Goal: Task Accomplishment & Management: Complete application form

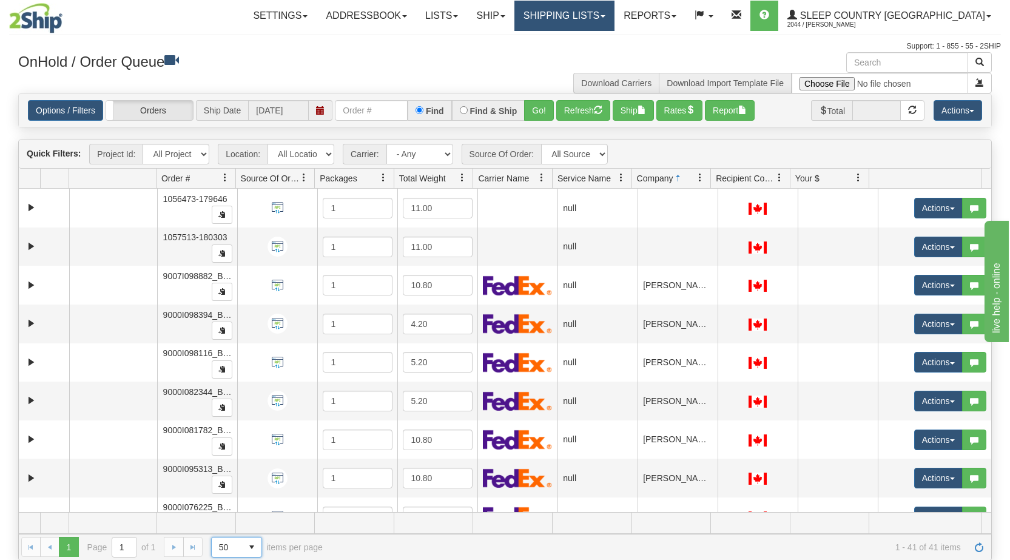
click at [614, 13] on link "Shipping lists" at bounding box center [564, 16] width 100 height 30
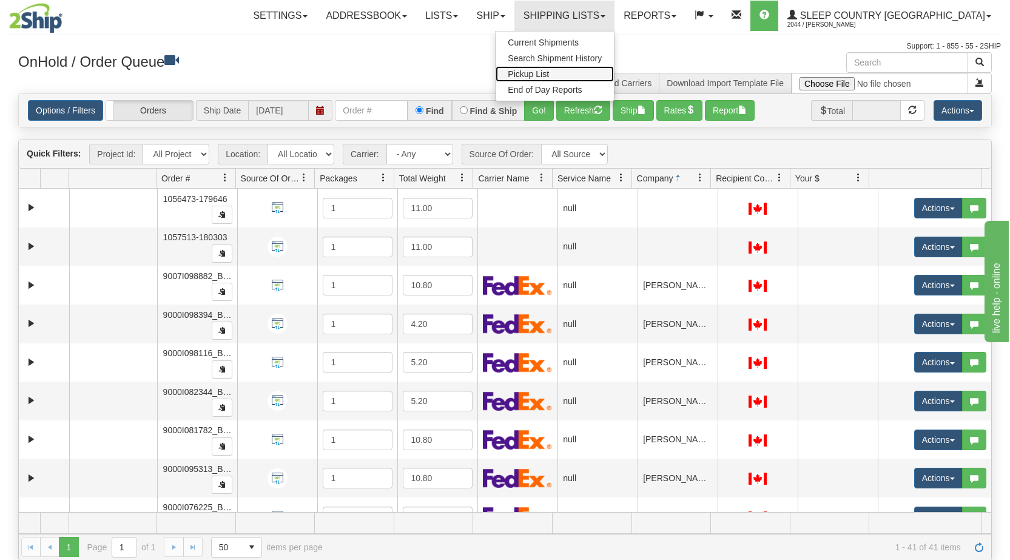
click at [614, 72] on link "Pickup List" at bounding box center [555, 74] width 118 height 16
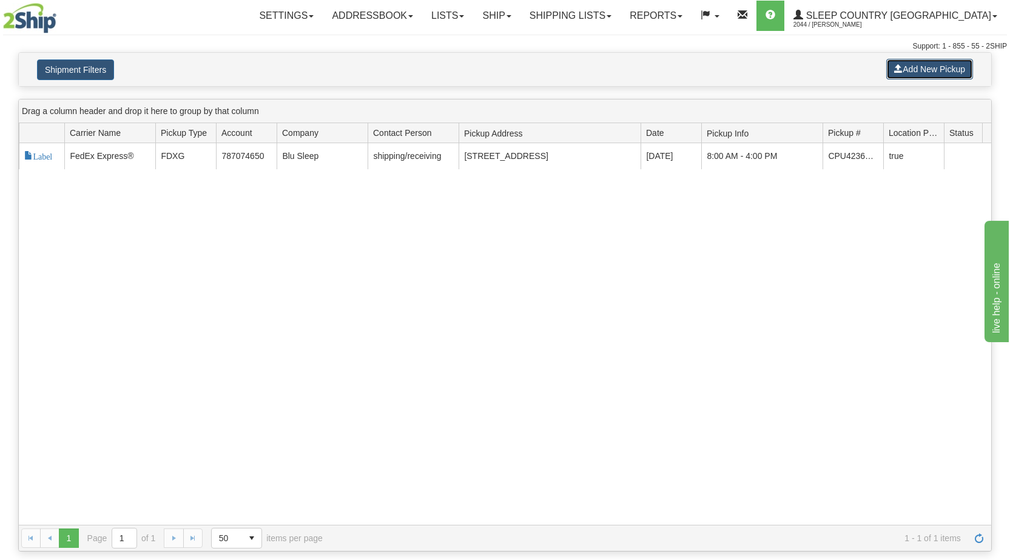
click at [925, 70] on button "Add New Pickup" at bounding box center [929, 69] width 87 height 21
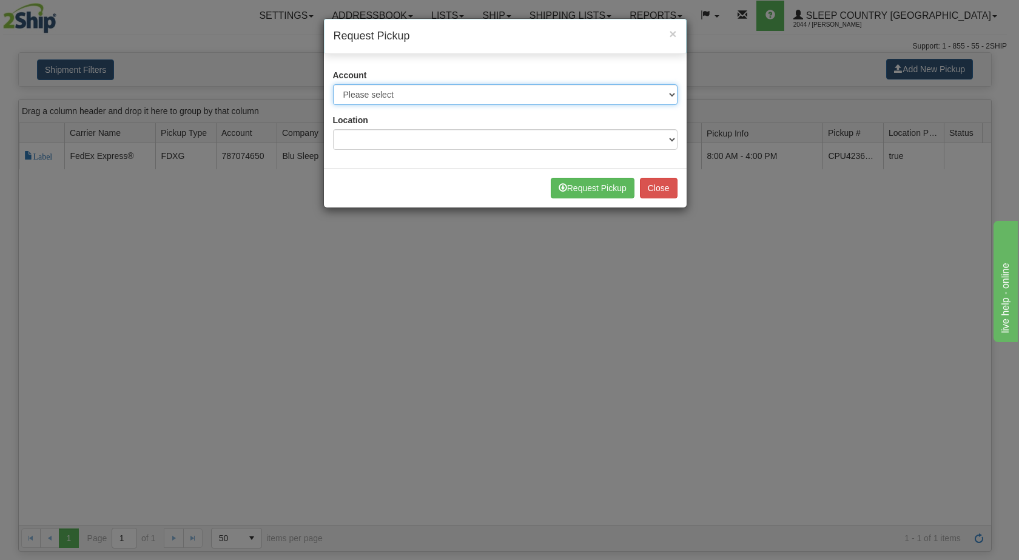
click at [503, 95] on select "Please select Canpar - 42035243 (Canpar 42035243) FedEx Express® - 787074650 (F…" at bounding box center [505, 94] width 345 height 21
select select "2"
click at [333, 84] on select "Please select Canpar - 42035243 (Canpar 42035243) FedEx Express® - 787074650 (F…" at bounding box center [505, 94] width 345 height 21
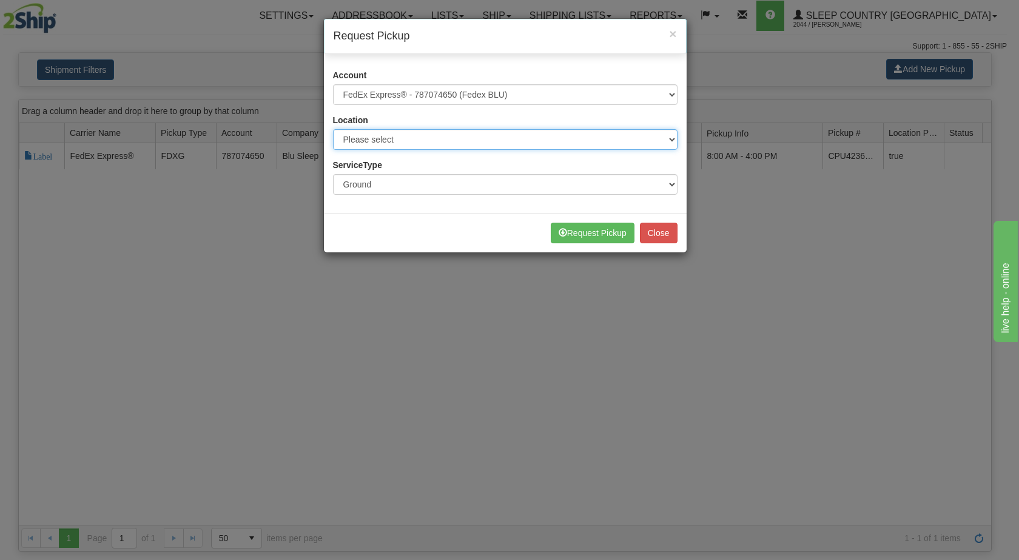
click at [423, 138] on select "Please select BLU" at bounding box center [505, 139] width 345 height 21
select select "6710"
click at [333, 129] on select "Please select BLU" at bounding box center [505, 139] width 345 height 21
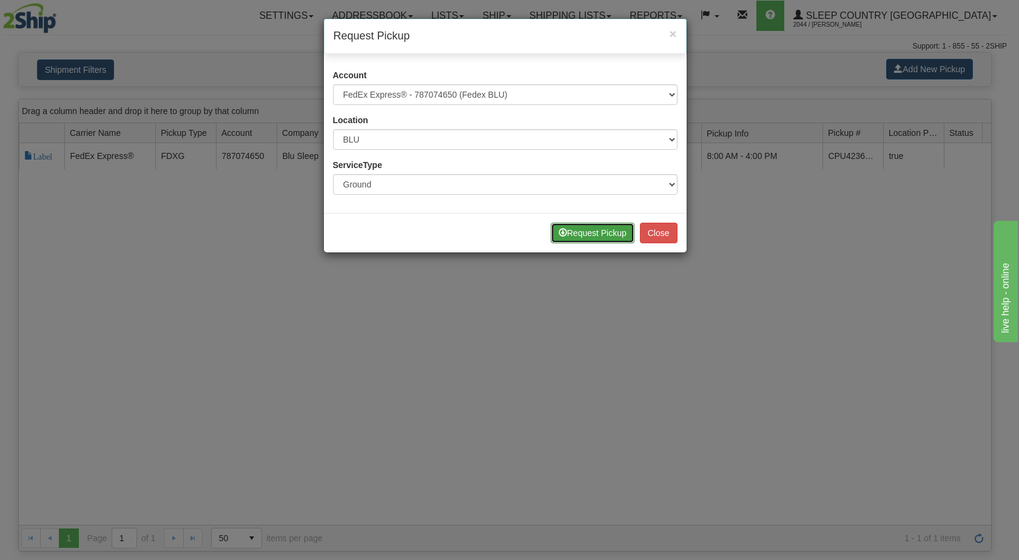
click at [607, 232] on button "Request Pickup" at bounding box center [593, 233] width 84 height 21
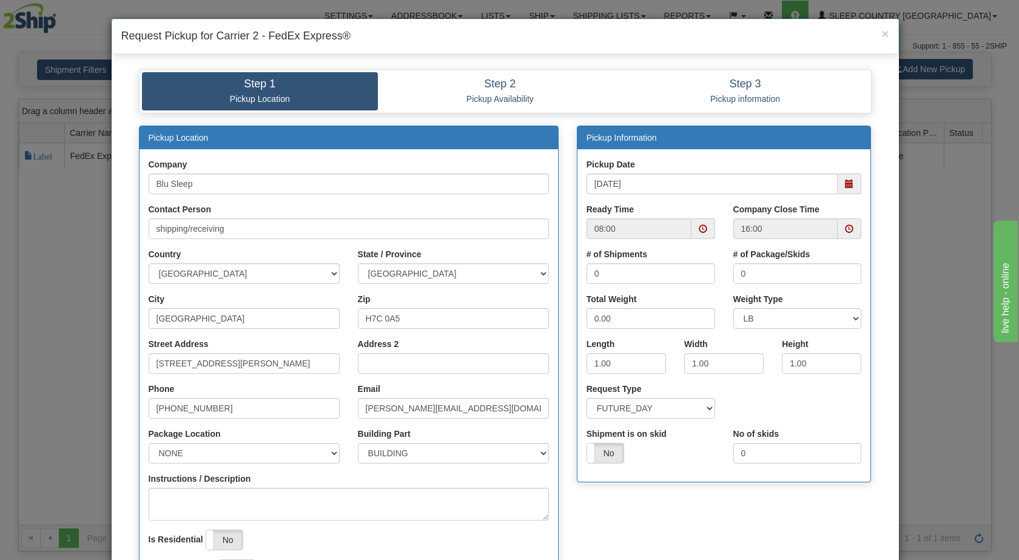
click at [847, 185] on span at bounding box center [849, 184] width 8 height 8
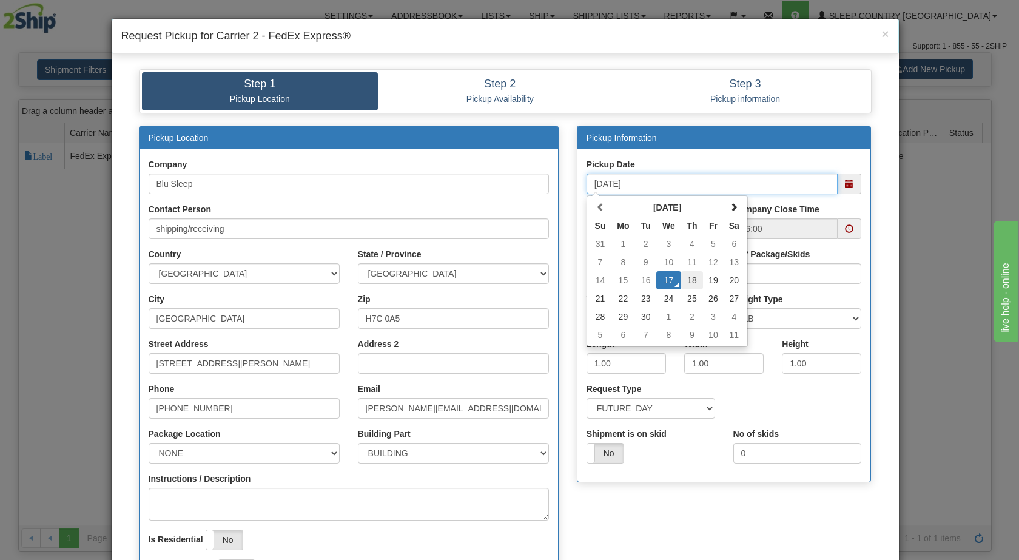
click at [688, 278] on td "18" at bounding box center [692, 280] width 22 height 18
type input "09/18/2025"
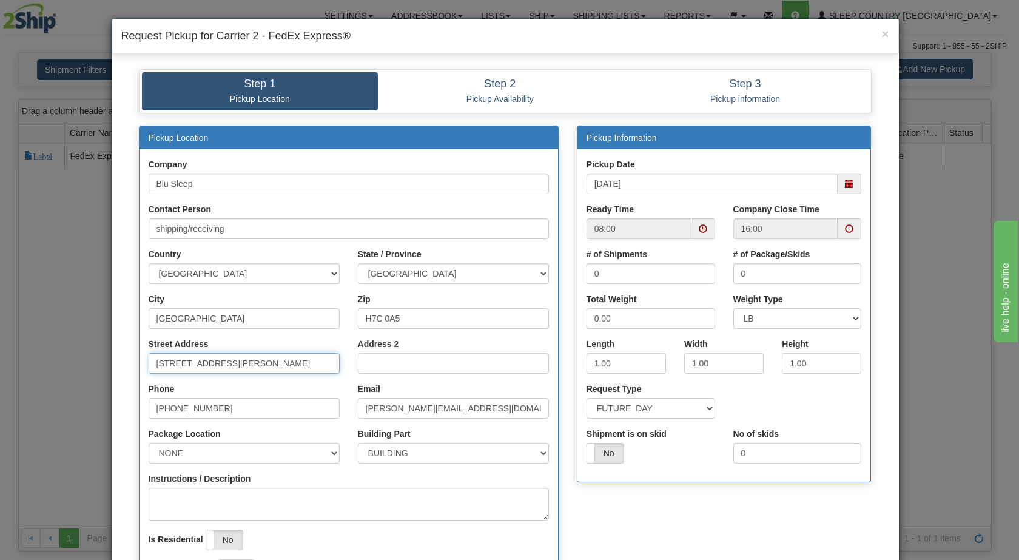
click at [204, 363] on input "[STREET_ADDRESS][PERSON_NAME]" at bounding box center [244, 363] width 191 height 21
click at [204, 363] on input "Street Address" at bounding box center [244, 363] width 191 height 21
type input "3424 BOUL INDUSTRIEL"
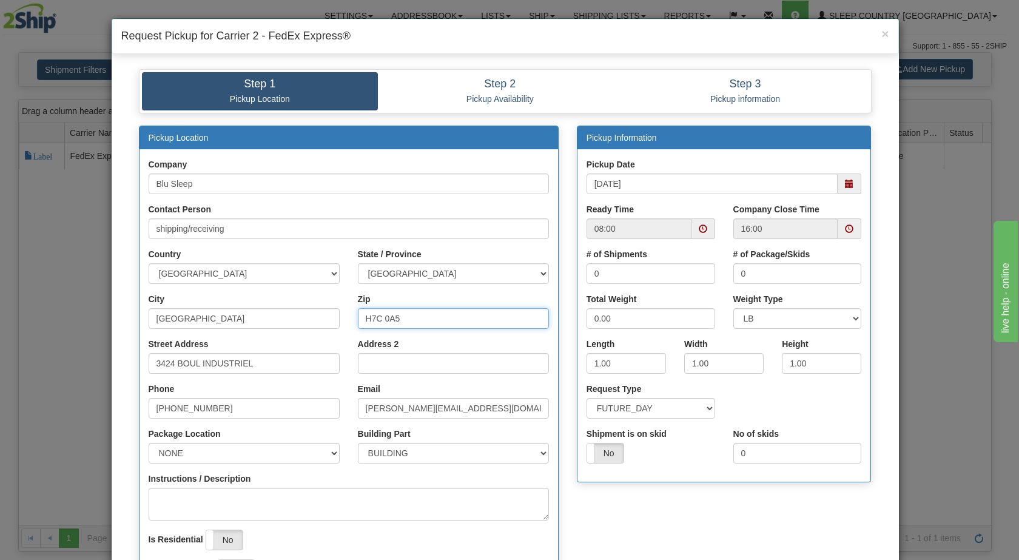
click at [385, 322] on input "H7C 0A5" at bounding box center [453, 318] width 191 height 21
click at [385, 322] on input "Zip" at bounding box center [453, 318] width 191 height 21
type input "H7L 4R9"
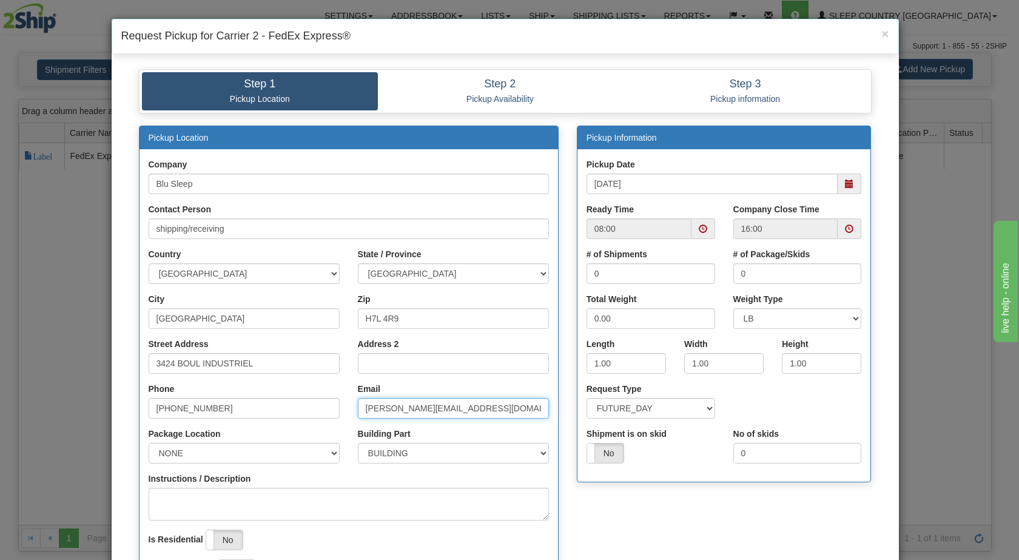
drag, startPoint x: 385, startPoint y: 406, endPoint x: 342, endPoint y: 406, distance: 43.1
click at [342, 406] on div "Phone 450-661-1656 Email sandro@myblusleep.com" at bounding box center [349, 405] width 419 height 45
type input "[EMAIL_ADDRESS][DOMAIN_NAME]"
click at [661, 281] on input "0" at bounding box center [651, 273] width 129 height 21
click at [702, 269] on input "1" at bounding box center [651, 273] width 129 height 21
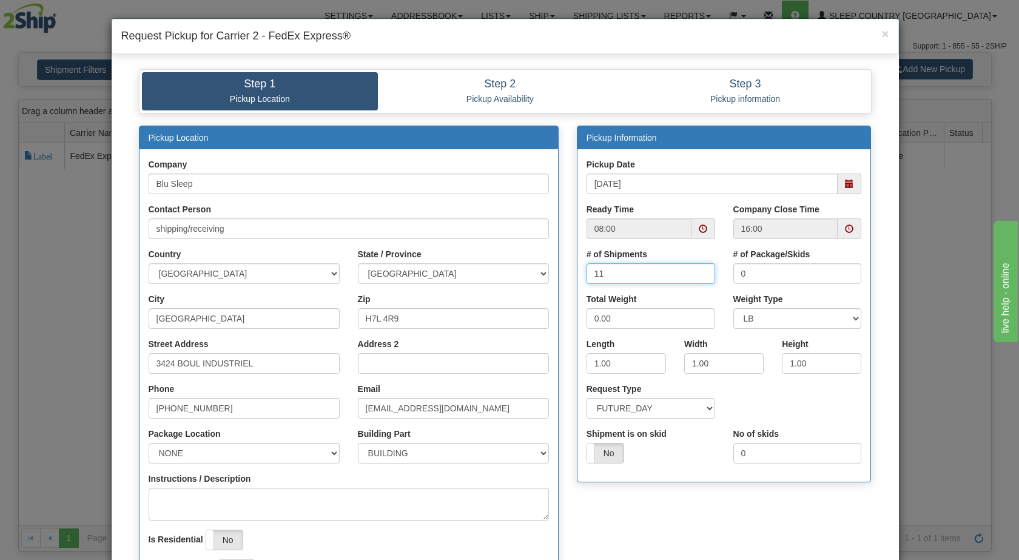
type input "11"
click at [750, 271] on input "0" at bounding box center [797, 273] width 129 height 21
type input "11"
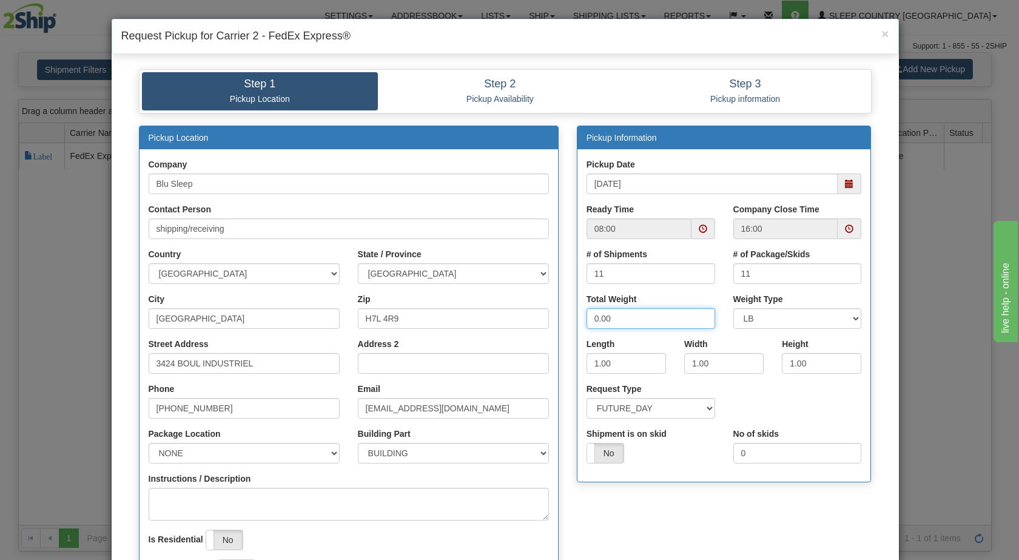
click at [602, 316] on input "0.00" at bounding box center [651, 318] width 129 height 21
type input "95"
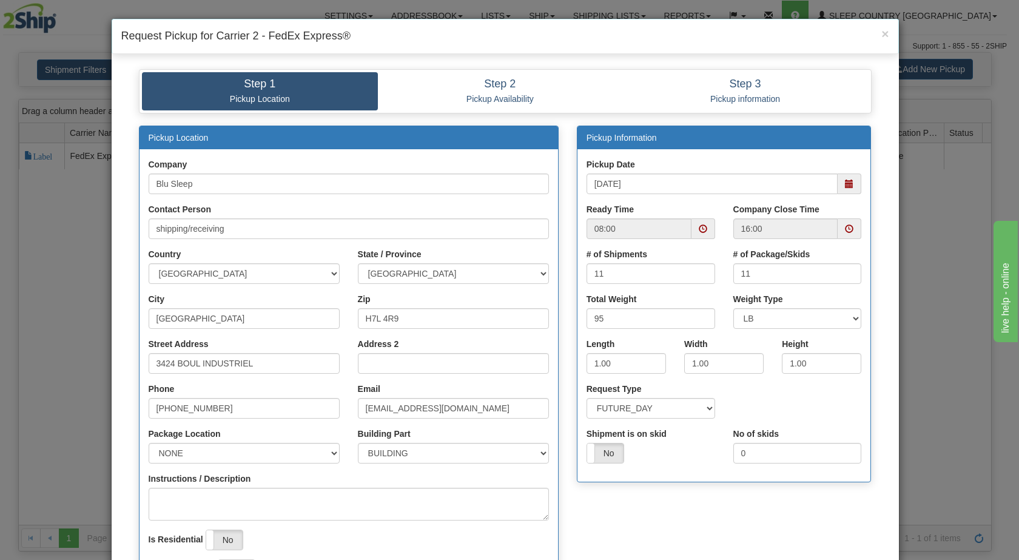
click at [653, 338] on div "Length 1.00" at bounding box center [626, 356] width 79 height 36
click at [593, 360] on input "1.00" at bounding box center [626, 363] width 79 height 21
type input "16.00"
click at [689, 367] on input "1.00" at bounding box center [723, 363] width 79 height 21
click at [691, 362] on input "1.00" at bounding box center [723, 363] width 79 height 21
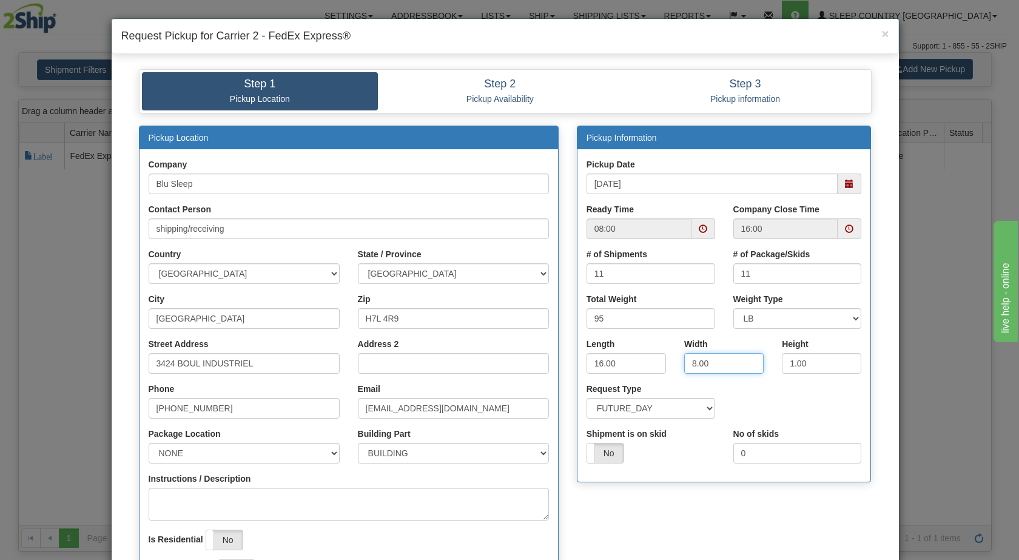
type input "8.00"
click at [788, 361] on input "1.00" at bounding box center [821, 363] width 79 height 21
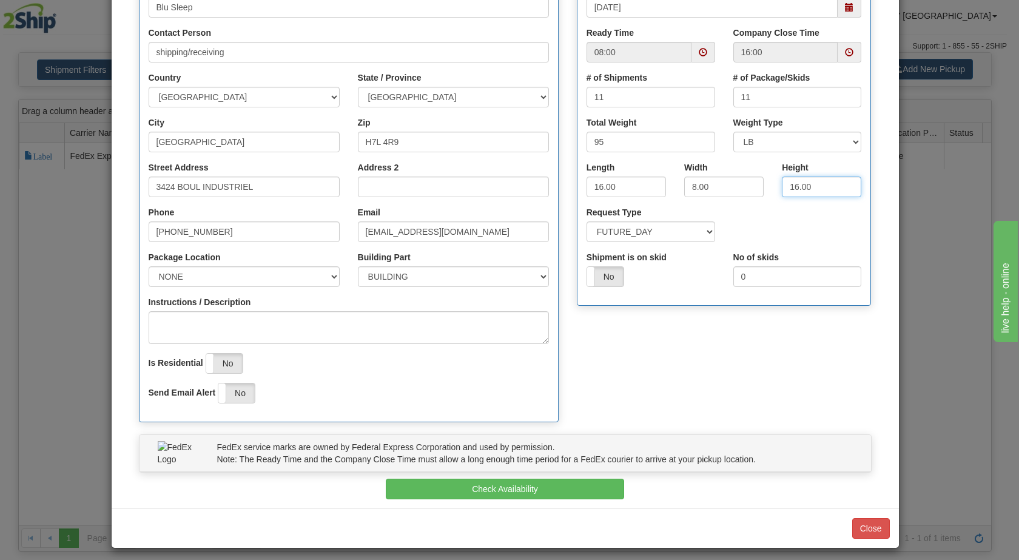
scroll to position [183, 0]
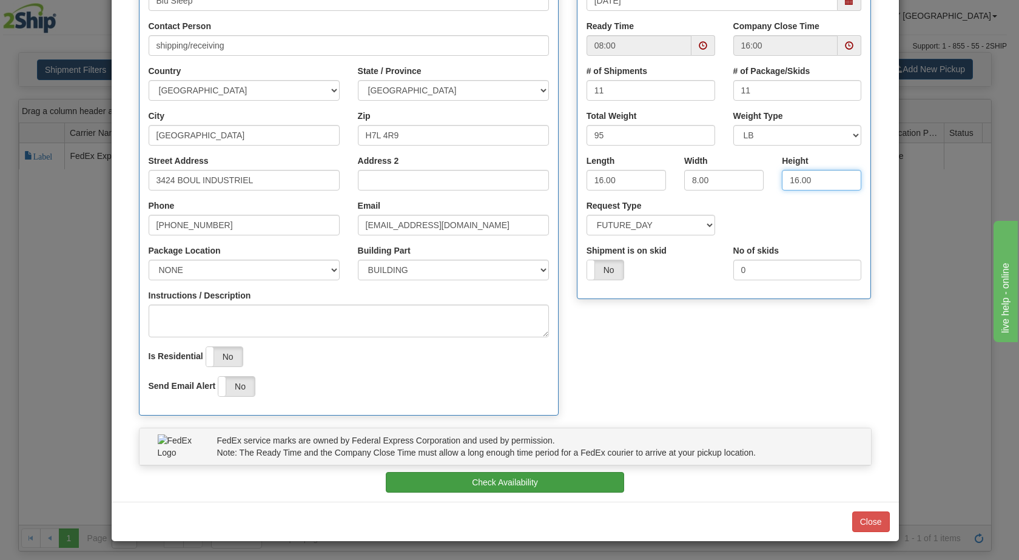
type input "16.00"
click at [417, 479] on button "Check Availability" at bounding box center [505, 482] width 238 height 21
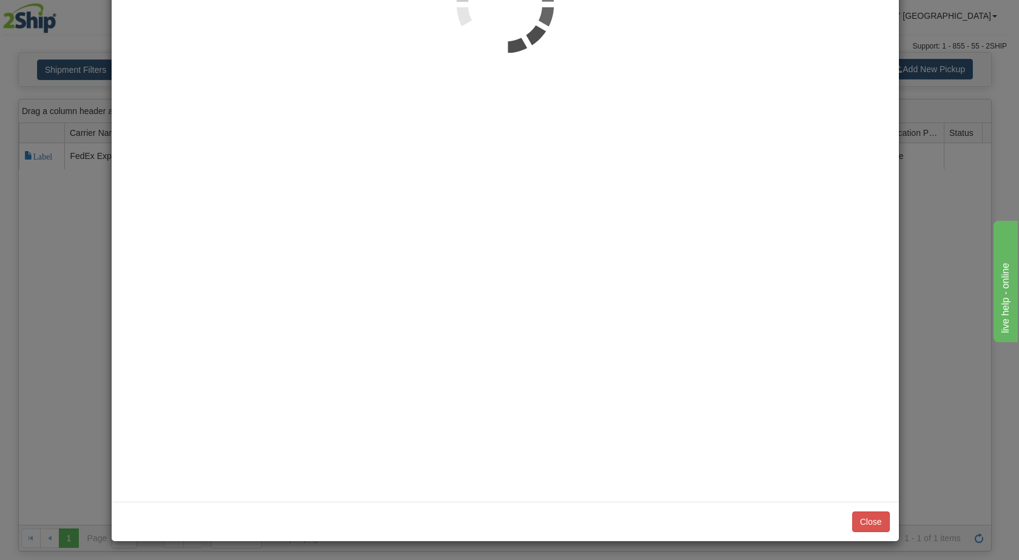
scroll to position [0, 0]
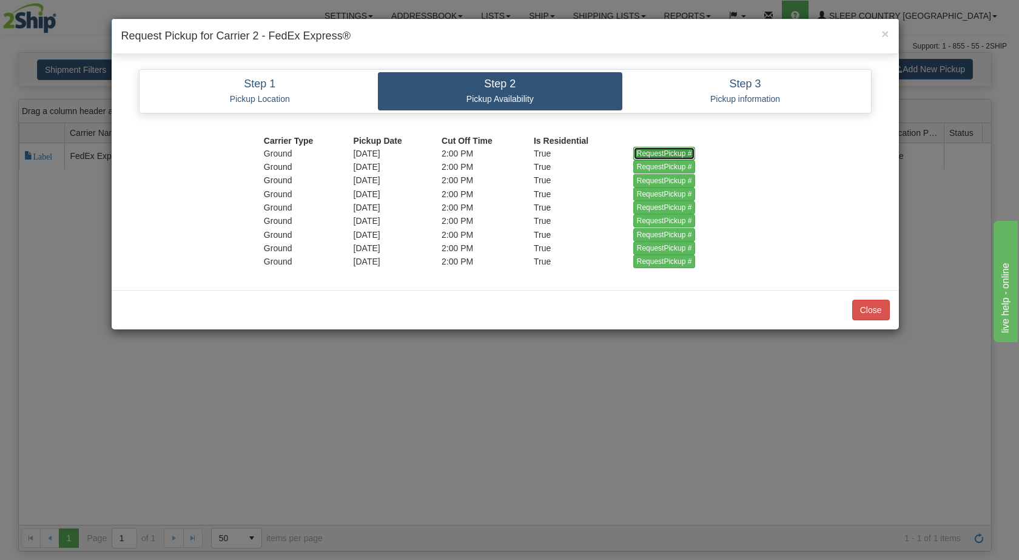
click at [653, 151] on input "RequestPickup #" at bounding box center [664, 153] width 62 height 13
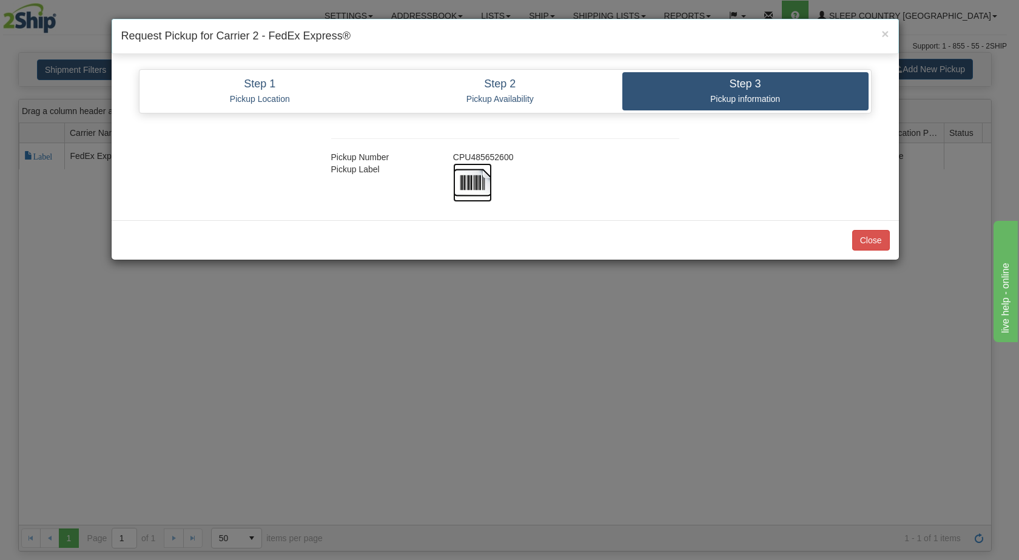
click at [474, 183] on img at bounding box center [472, 182] width 39 height 39
click at [875, 242] on button "Close" at bounding box center [871, 240] width 38 height 21
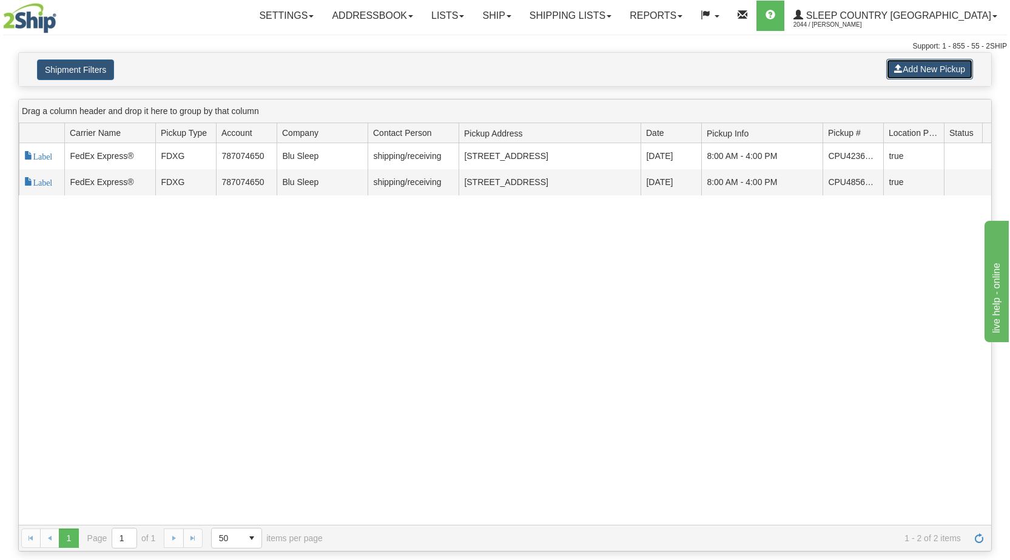
click at [931, 72] on button "Add New Pickup" at bounding box center [929, 69] width 87 height 21
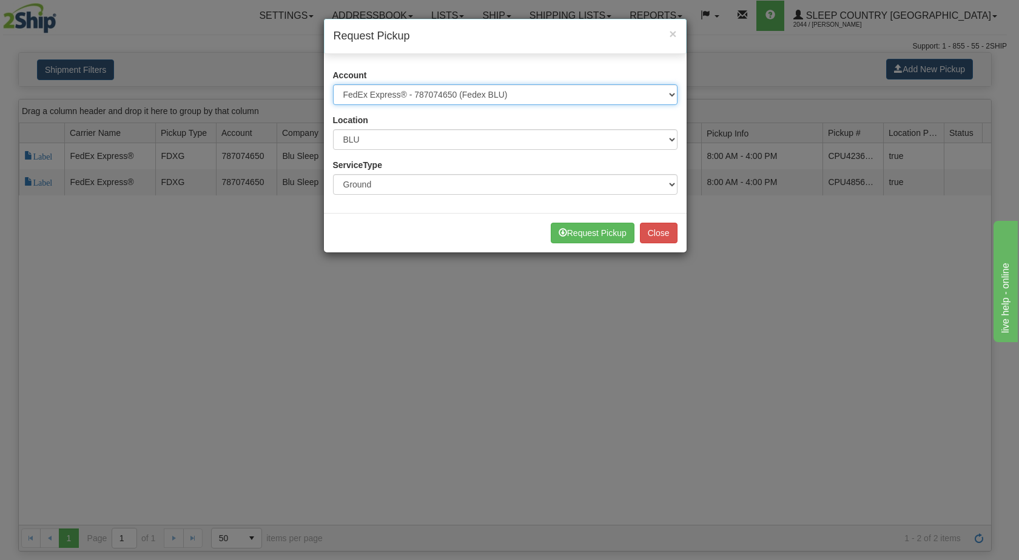
click at [523, 101] on select "Please select Canpar - 42035243 (Canpar 42035243) FedEx Express® - 787074650 (F…" at bounding box center [505, 94] width 345 height 21
select select "14"
click at [333, 84] on select "Please select Canpar - 42035243 (Canpar 42035243) FedEx Express® - 787074650 (F…" at bounding box center [505, 94] width 345 height 21
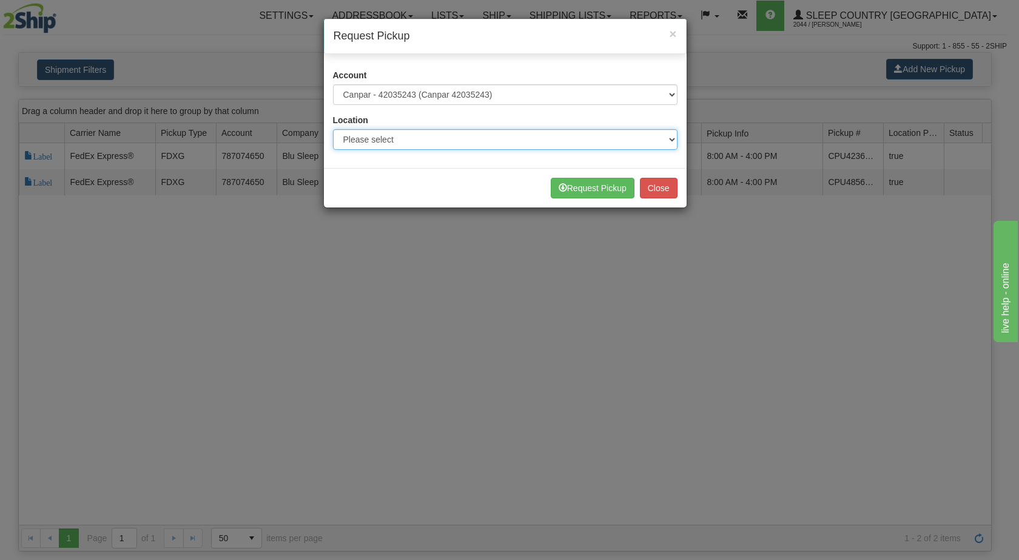
click at [422, 138] on select "Please select Ameriwood DC BECO BLU CATH COMO DORIN DUVET FASUS IMRU JASZ LUINC…" at bounding box center [505, 139] width 345 height 21
select select "6710"
click at [333, 129] on select "Please select Ameriwood DC BECO BLU CATH COMO DORIN DUVET FASUS IMRU JASZ LUINC…" at bounding box center [505, 139] width 345 height 21
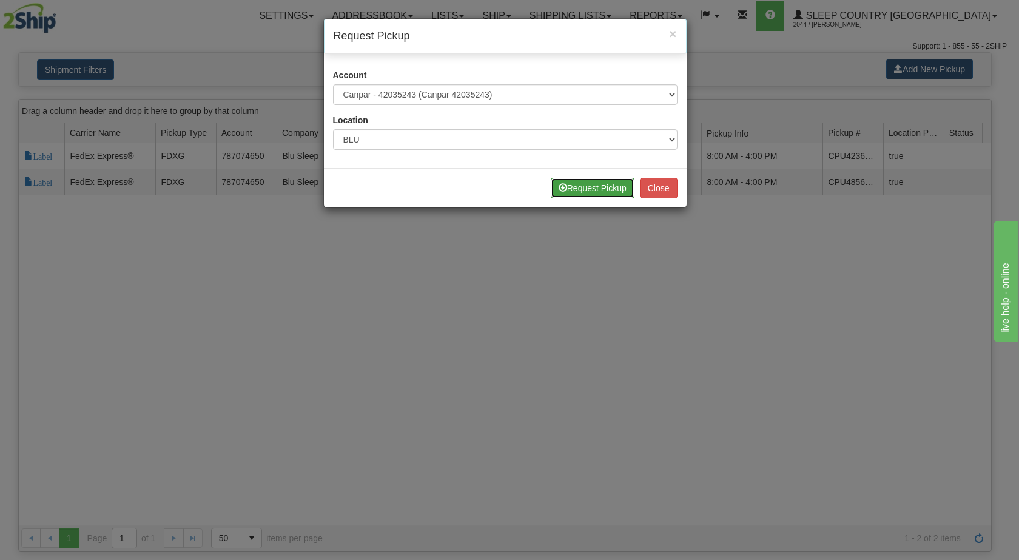
click at [566, 189] on button "Request Pickup" at bounding box center [593, 188] width 84 height 21
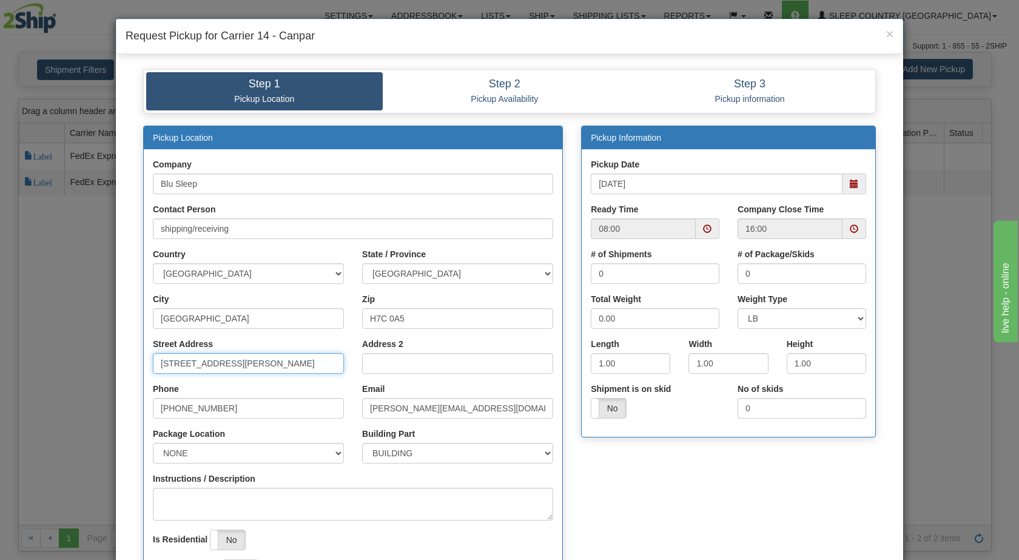
click at [169, 363] on input "[STREET_ADDRESS][PERSON_NAME]" at bounding box center [248, 363] width 191 height 21
click at [169, 363] on input "Street Address" at bounding box center [248, 363] width 191 height 21
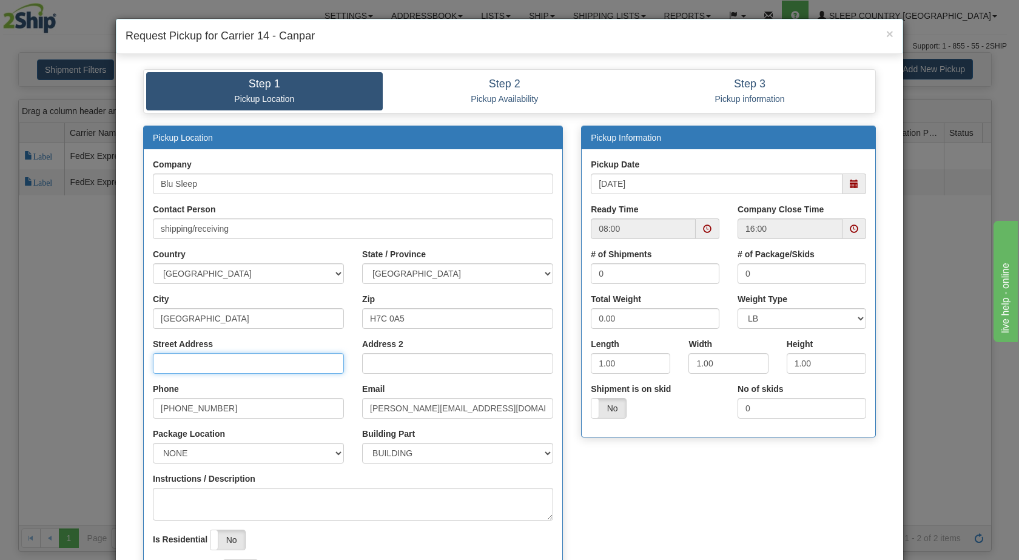
type input "3424 BOUL INDUSTRIEL"
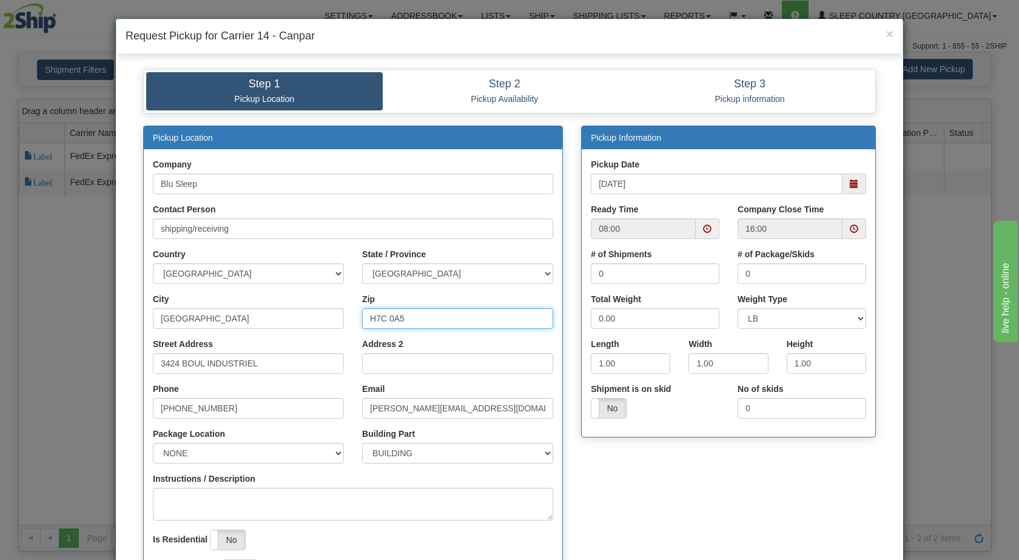
click at [391, 318] on input "H7C 0A5" at bounding box center [457, 318] width 191 height 21
click at [391, 318] on input "Zip" at bounding box center [457, 318] width 191 height 21
type input "H7L 4R9"
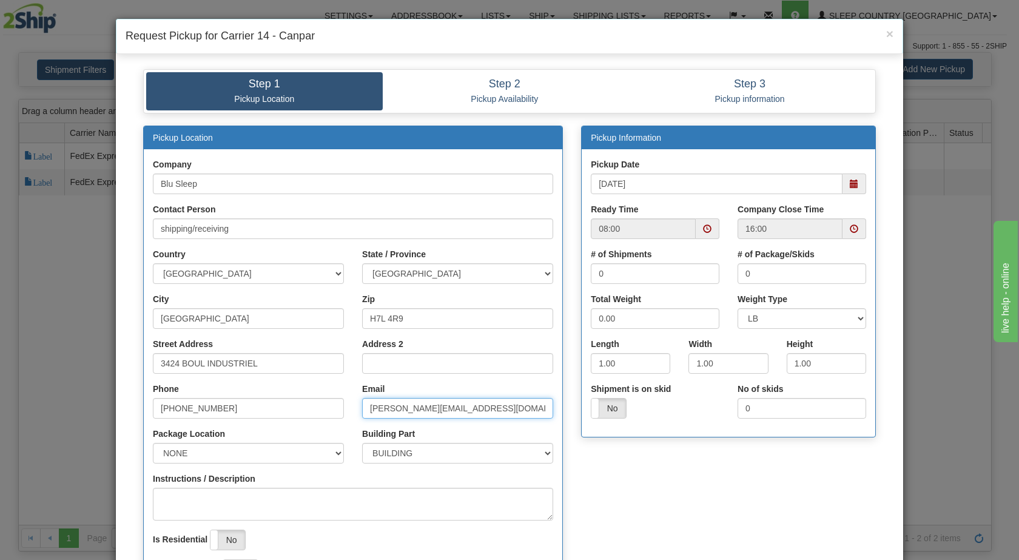
drag, startPoint x: 390, startPoint y: 407, endPoint x: 359, endPoint y: 407, distance: 30.9
click at [362, 407] on input "[PERSON_NAME][EMAIL_ADDRESS][DOMAIN_NAME]" at bounding box center [457, 408] width 191 height 21
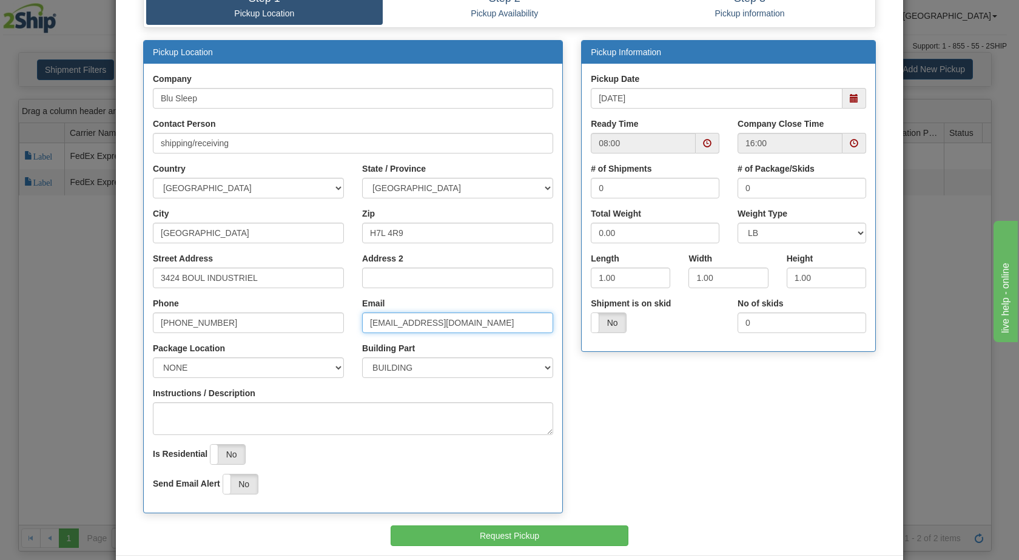
scroll to position [87, 0]
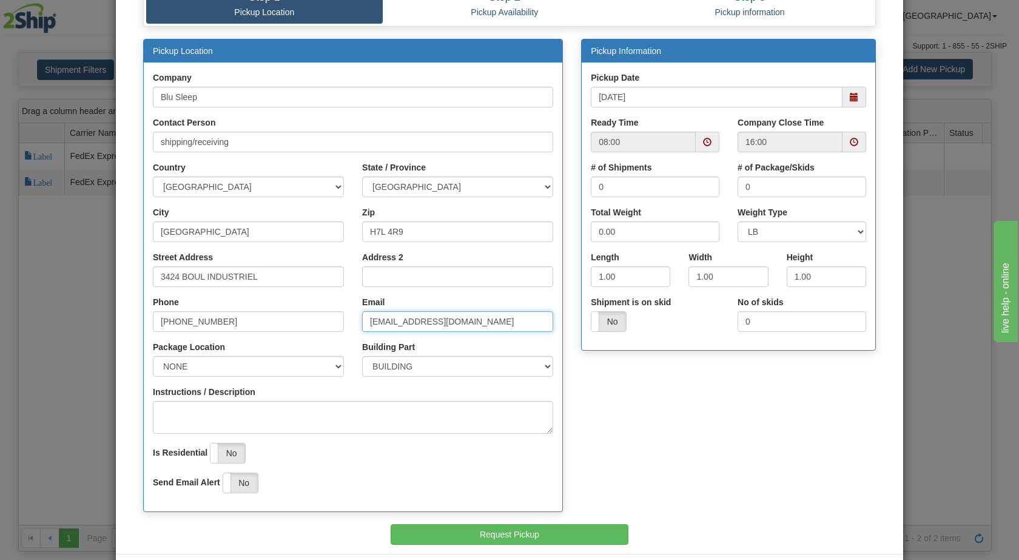
click at [855, 96] on span at bounding box center [855, 97] width 24 height 21
type input "CAMSIS@myblusleep.com"
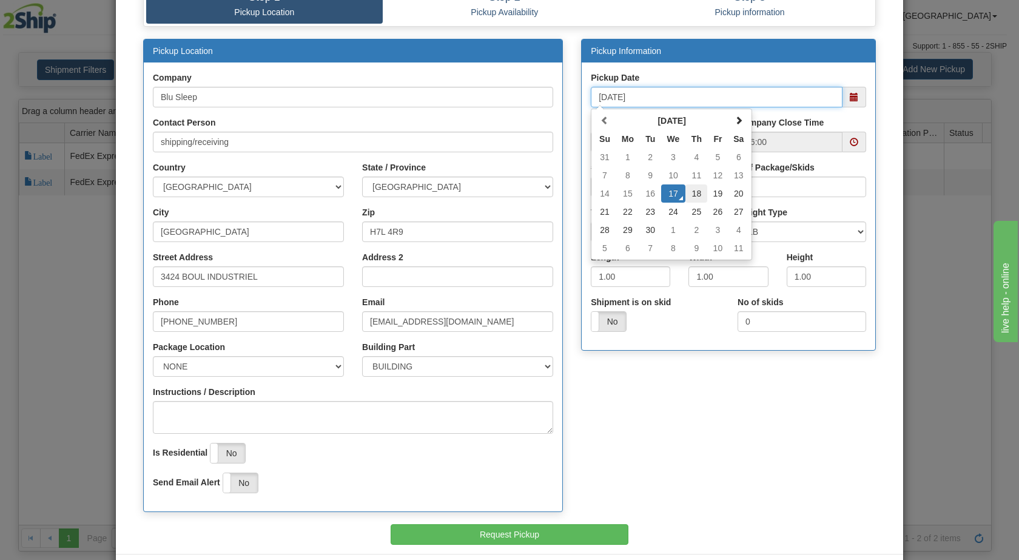
click at [693, 197] on td "18" at bounding box center [696, 193] width 22 height 18
type input "09/18/2025"
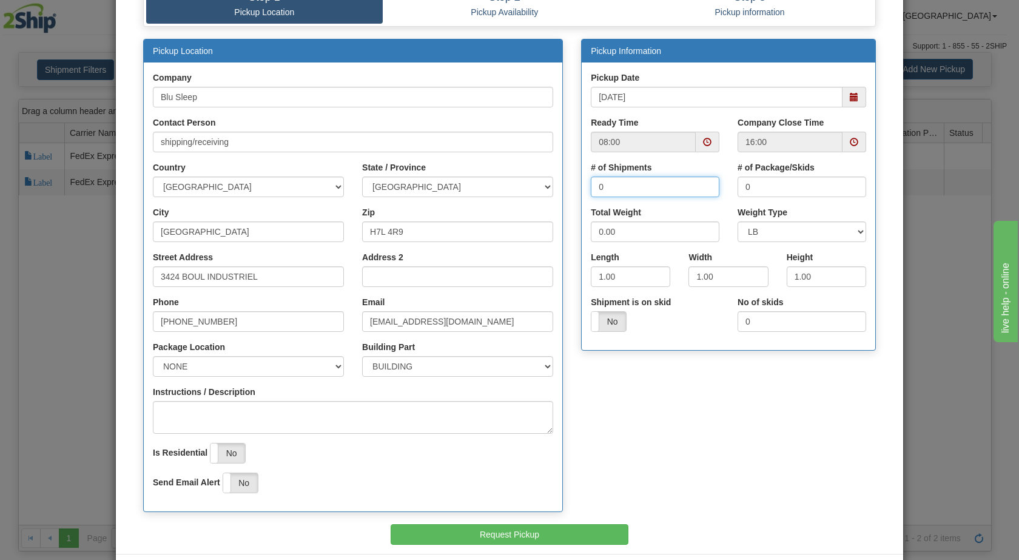
click at [630, 187] on input "0" at bounding box center [655, 187] width 129 height 21
type input "11"
click at [808, 190] on input "0" at bounding box center [802, 187] width 129 height 21
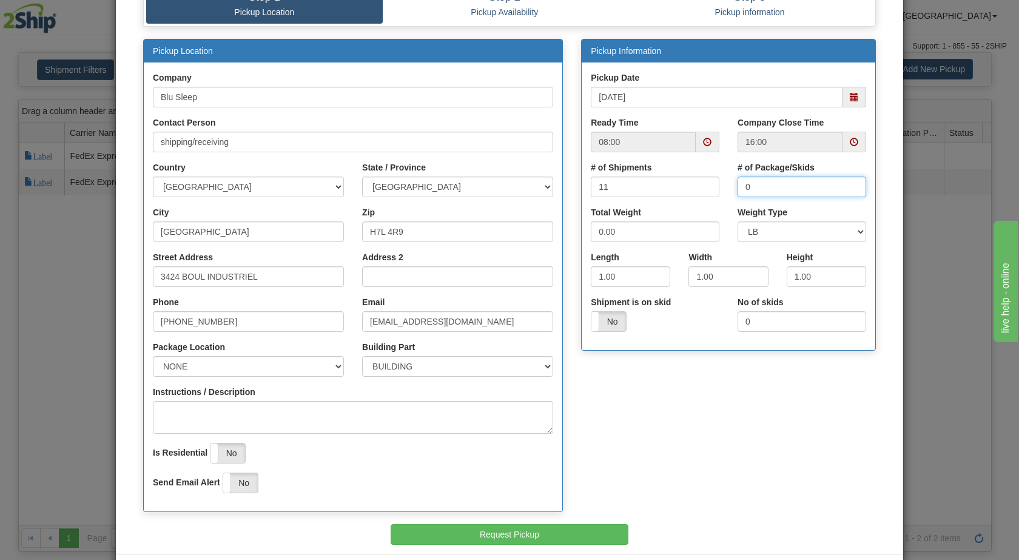
click at [808, 190] on input "0" at bounding box center [802, 187] width 129 height 21
click at [807, 190] on input "0" at bounding box center [802, 187] width 129 height 21
drag, startPoint x: 807, startPoint y: 190, endPoint x: 736, endPoint y: 185, distance: 71.7
click at [738, 185] on input "0" at bounding box center [802, 187] width 129 height 21
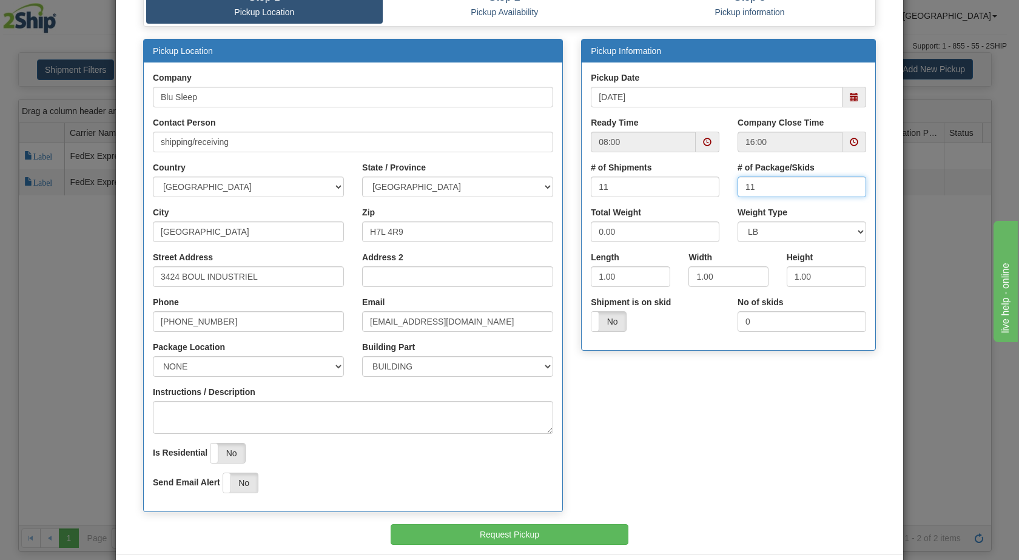
type input "11"
click at [647, 234] on input "0.00" at bounding box center [655, 231] width 129 height 21
type input "0"
type input "95"
click at [638, 255] on div "Length 1.00" at bounding box center [630, 269] width 79 height 36
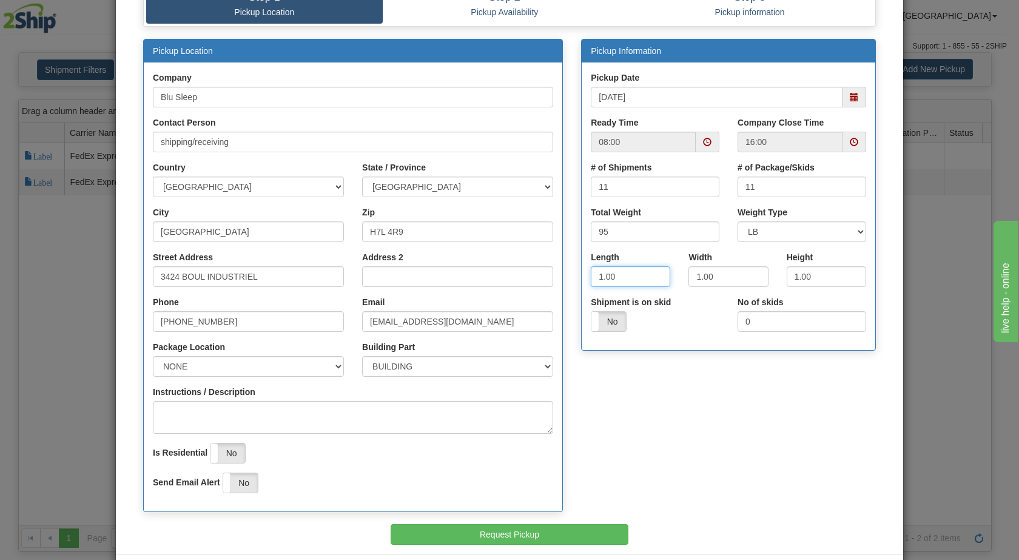
click at [598, 274] on input "1.00" at bounding box center [630, 276] width 79 height 21
type input "16.00"
click at [696, 275] on input "1.00" at bounding box center [727, 276] width 79 height 21
type input "8.00"
click at [795, 274] on input "1.00" at bounding box center [826, 276] width 79 height 21
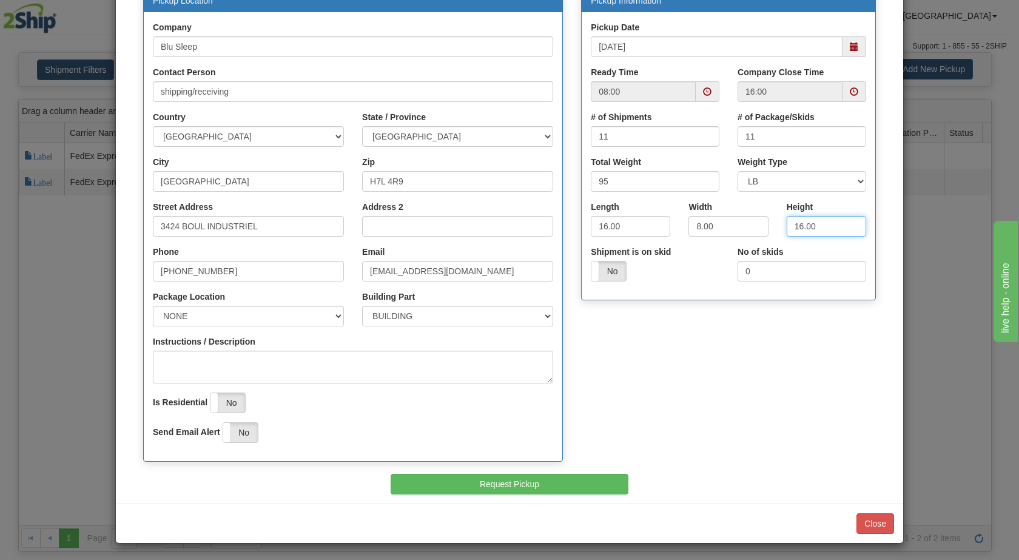
scroll to position [139, 0]
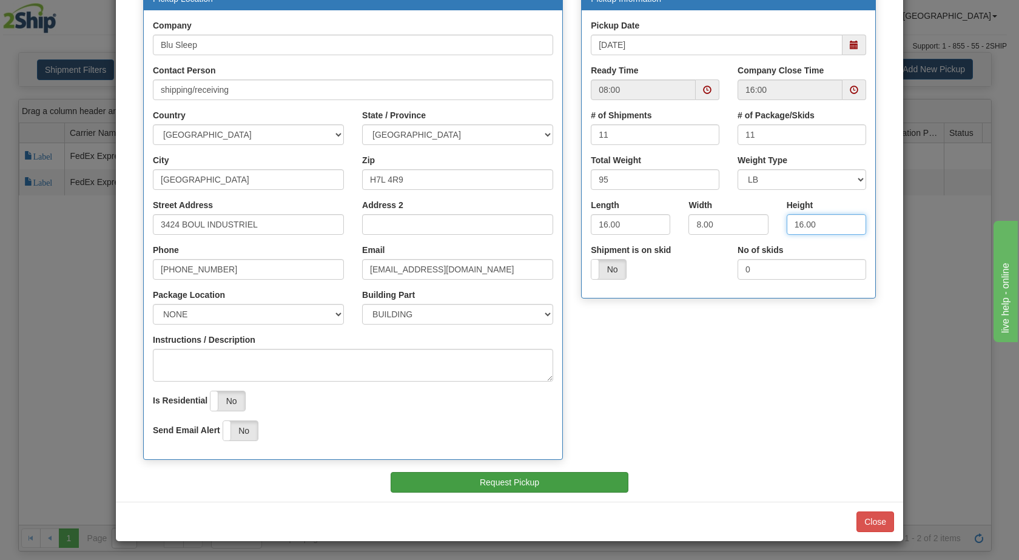
type input "16.00"
click at [497, 482] on button "Request Pickup" at bounding box center [510, 482] width 238 height 21
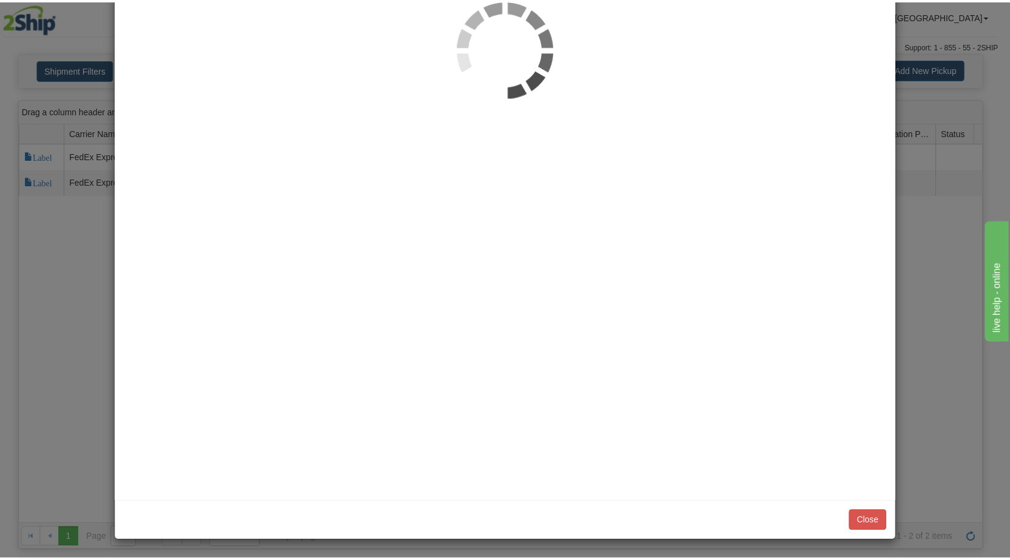
scroll to position [0, 0]
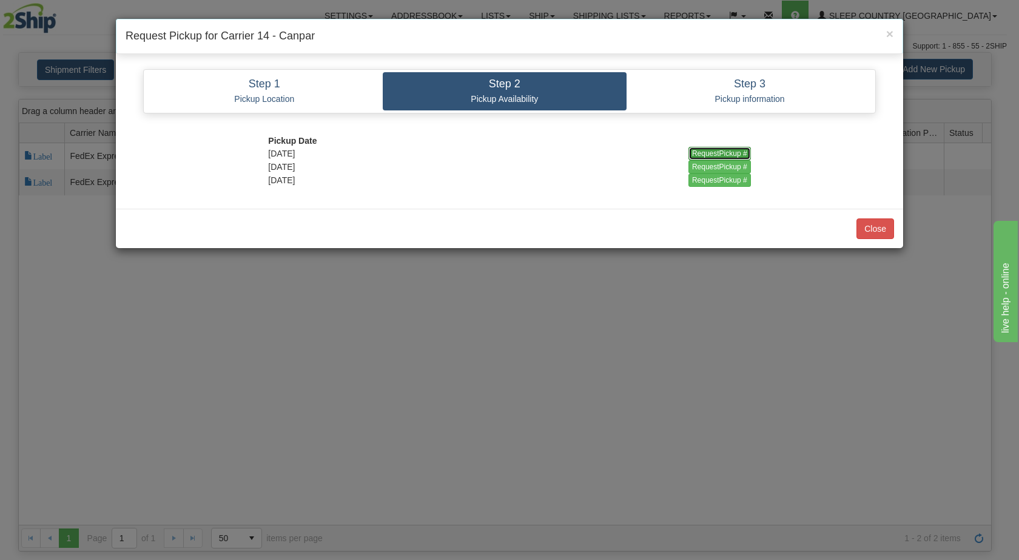
click at [707, 150] on input "RequestPickup #" at bounding box center [719, 153] width 62 height 13
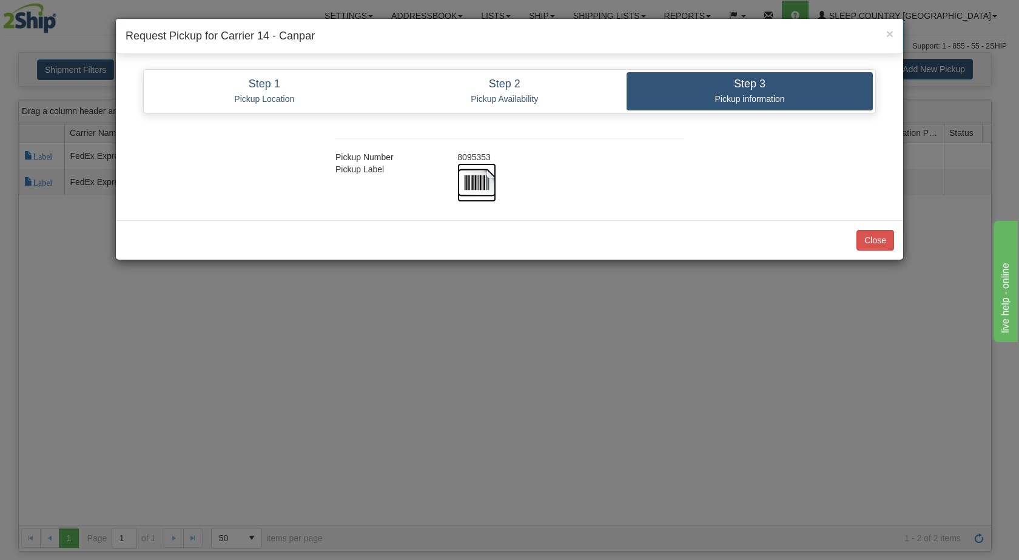
click at [494, 178] on img at bounding box center [476, 182] width 39 height 39
click at [877, 242] on button "Close" at bounding box center [876, 240] width 38 height 21
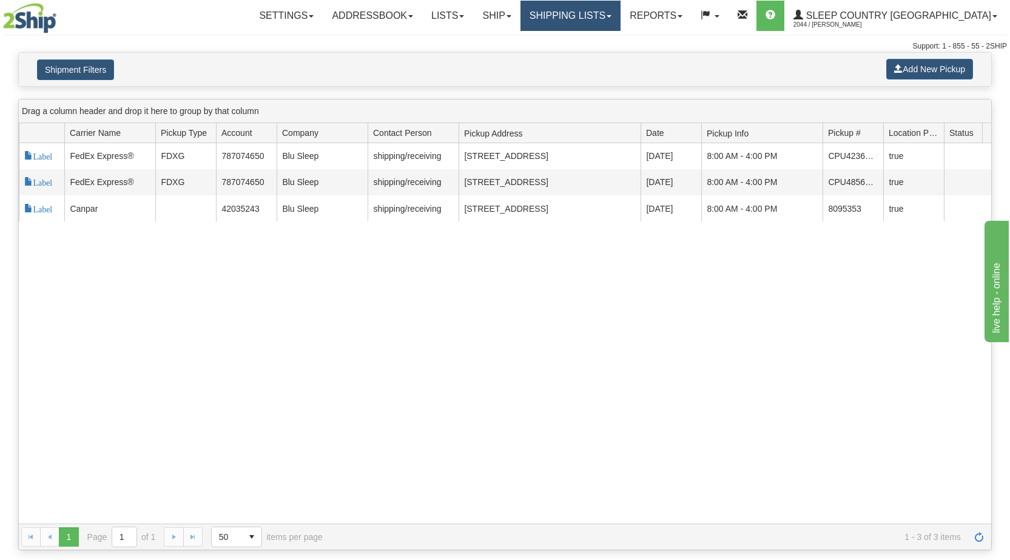
click at [621, 15] on link "Shipping lists" at bounding box center [570, 16] width 100 height 30
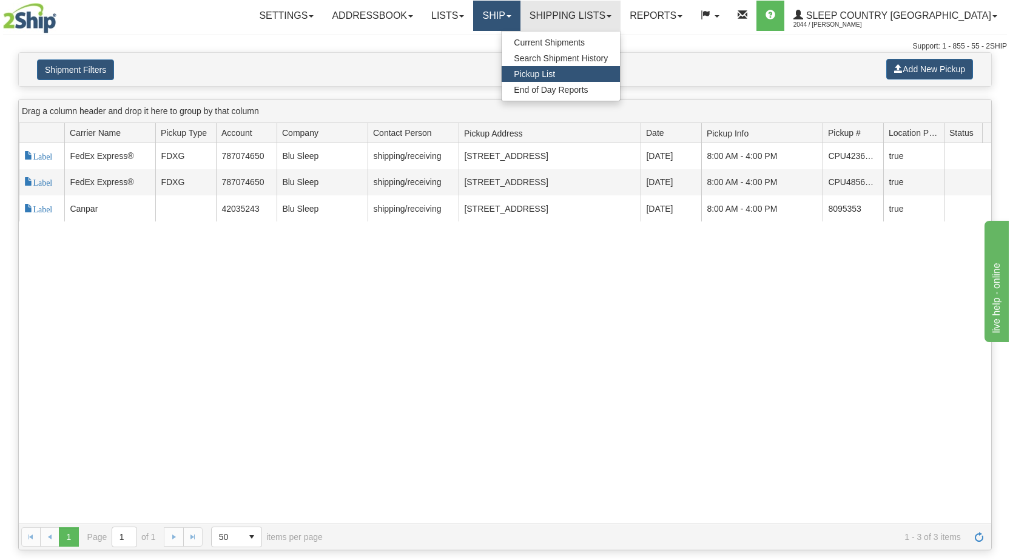
click at [520, 17] on link "Ship" at bounding box center [496, 16] width 47 height 30
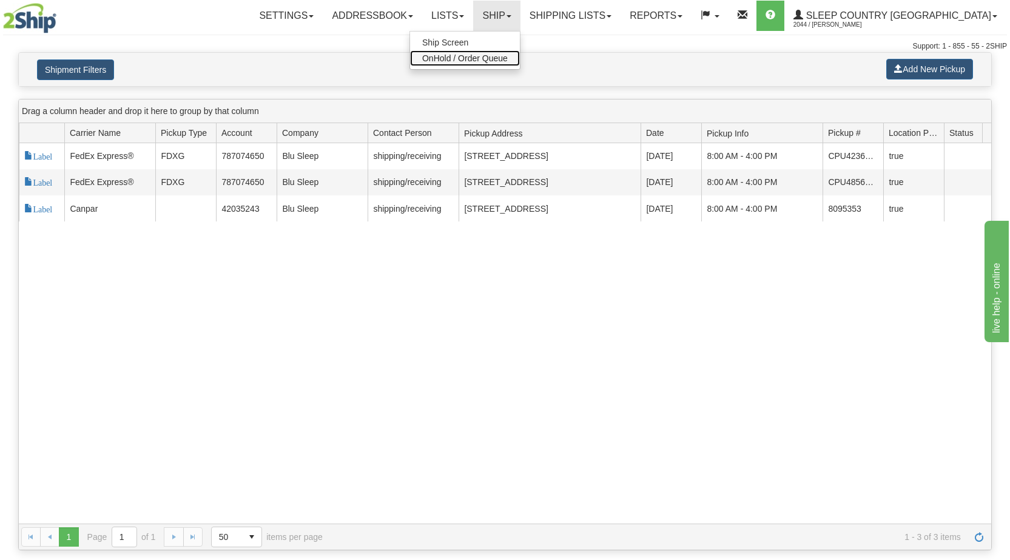
click at [508, 56] on span "OnHold / Order Queue" at bounding box center [465, 58] width 86 height 10
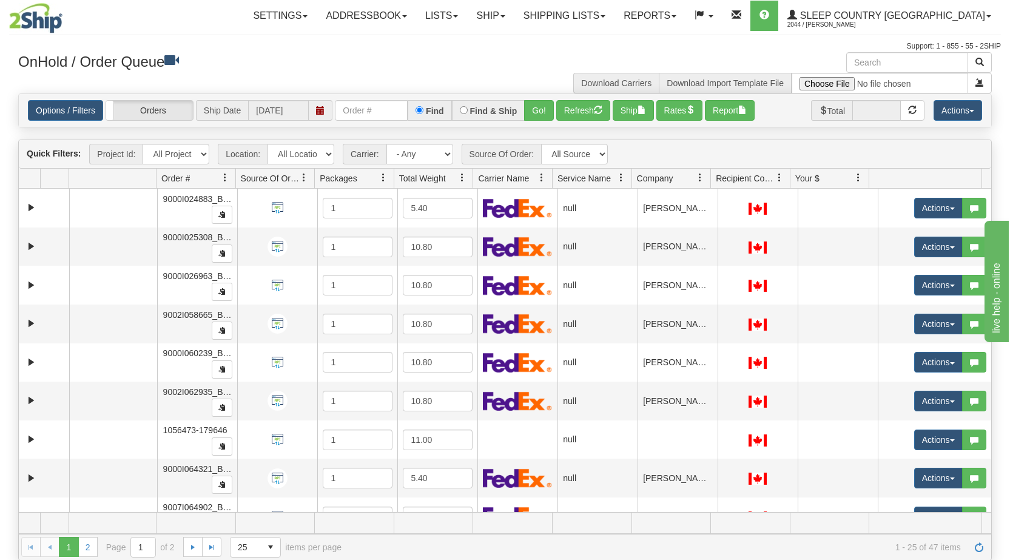
click at [698, 178] on span at bounding box center [700, 178] width 10 height 10
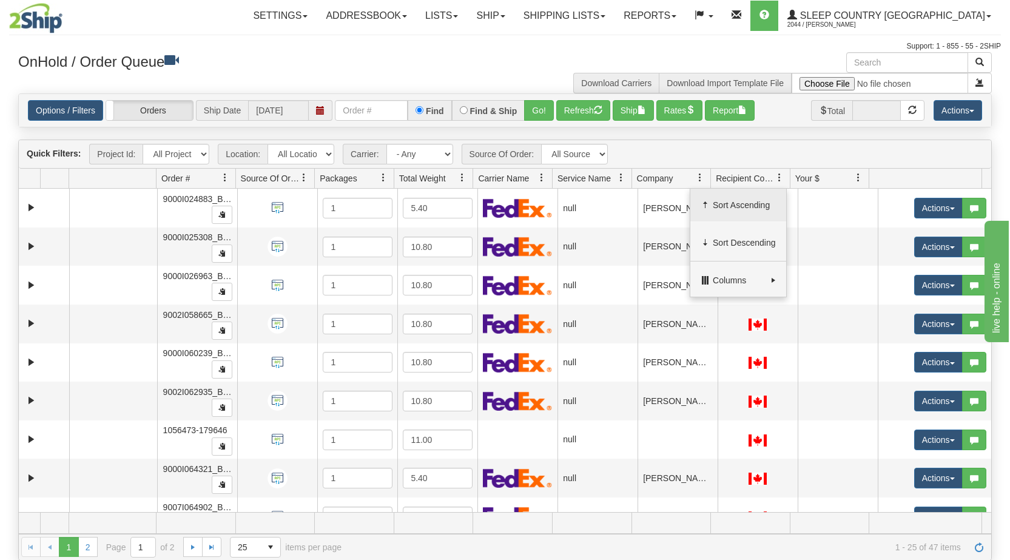
click at [714, 208] on span "Sort Ascending" at bounding box center [744, 205] width 63 height 12
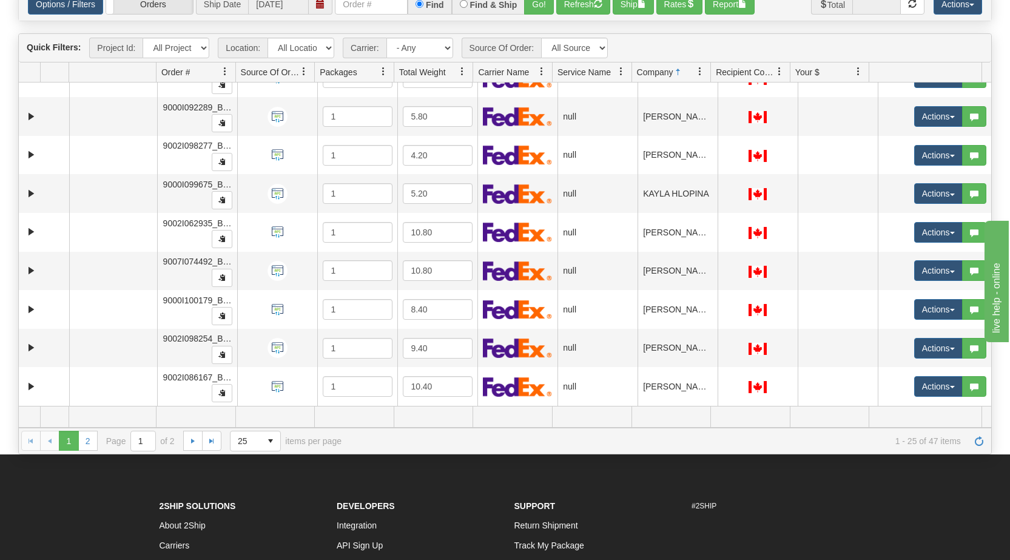
scroll to position [115, 0]
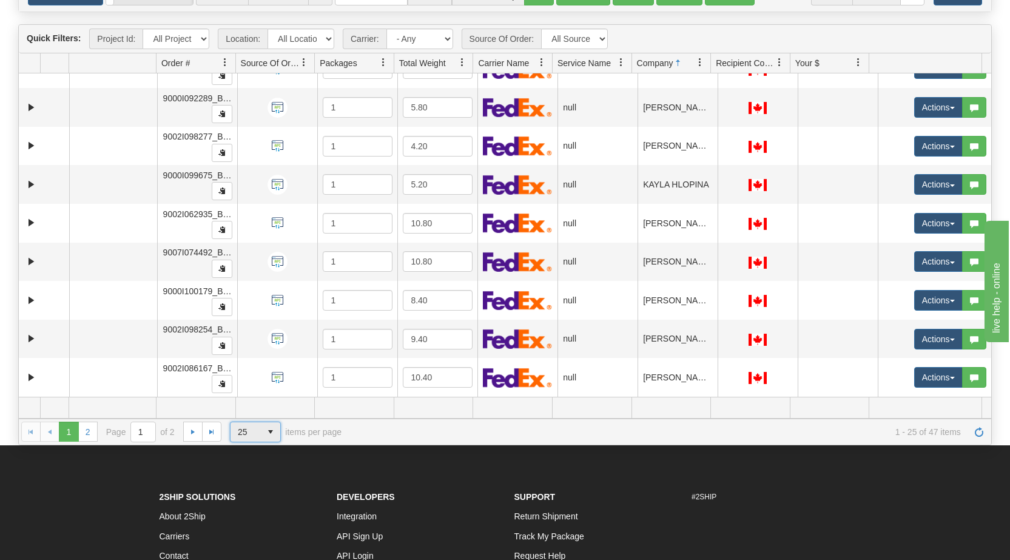
click at [240, 435] on span "25" at bounding box center [246, 432] width 16 height 12
click at [241, 480] on span "50" at bounding box center [240, 485] width 10 height 12
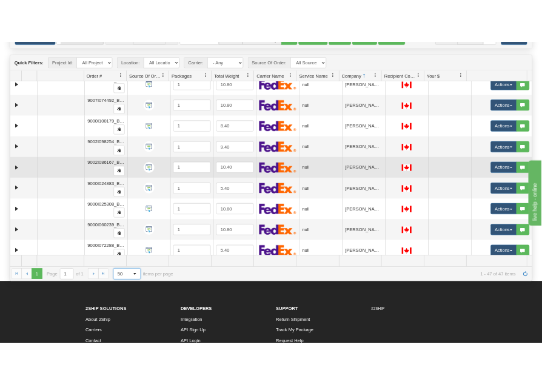
scroll to position [784, 0]
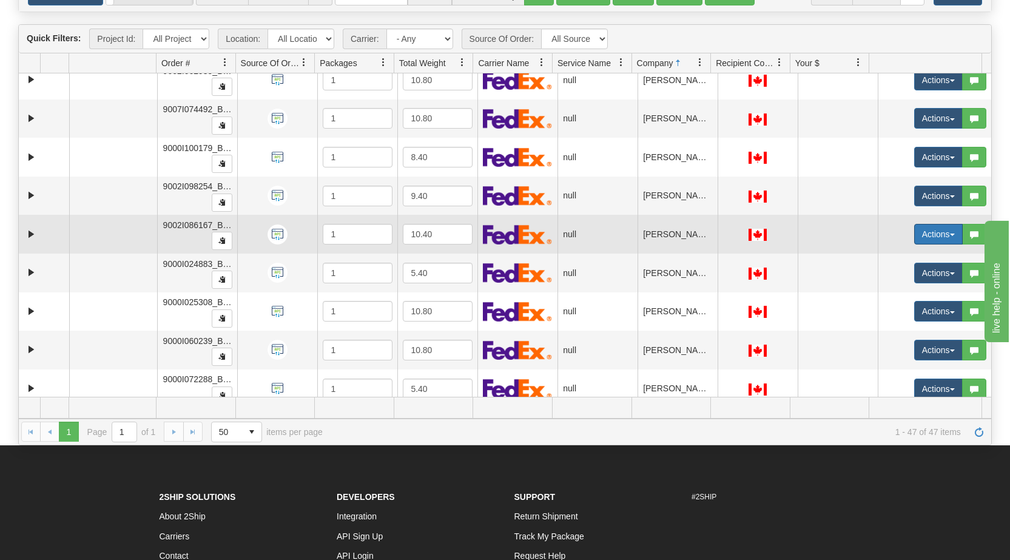
click at [943, 230] on button "Actions" at bounding box center [938, 234] width 49 height 21
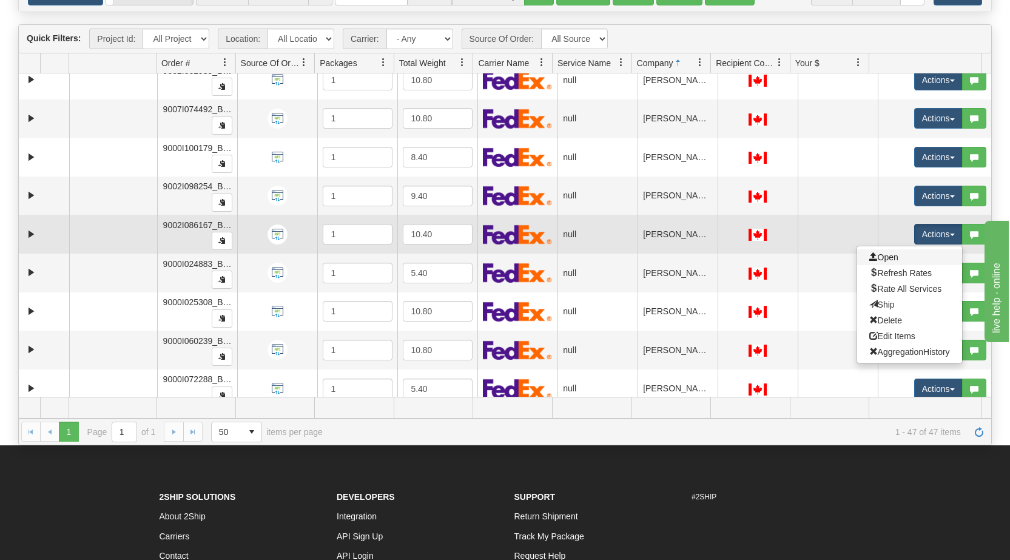
click at [898, 255] on link "Open" at bounding box center [909, 257] width 105 height 16
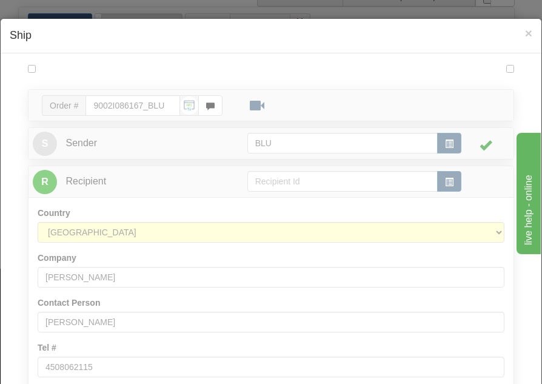
scroll to position [0, 0]
type input "09:16"
type input "16:00"
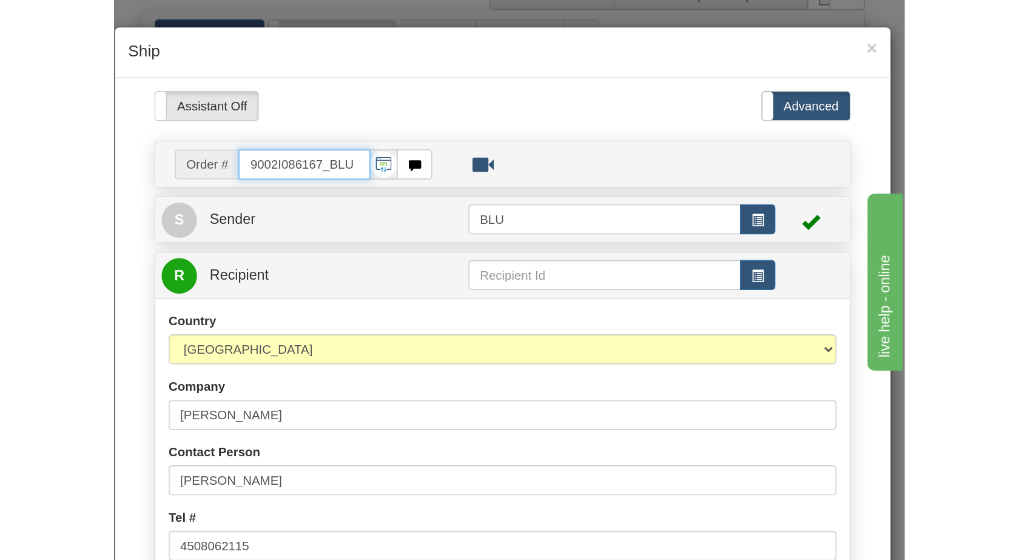
scroll to position [87, 0]
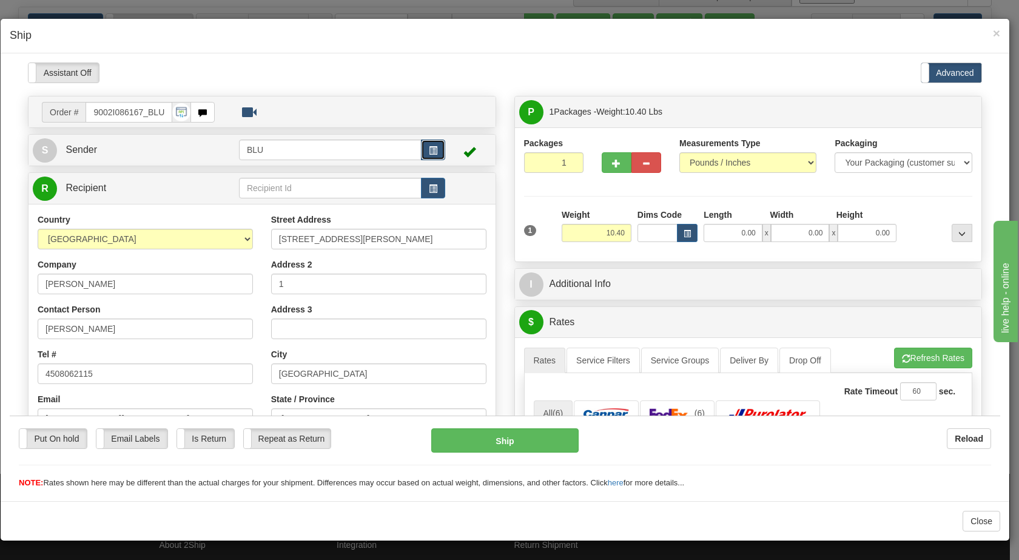
click at [434, 148] on button "button" at bounding box center [433, 149] width 24 height 21
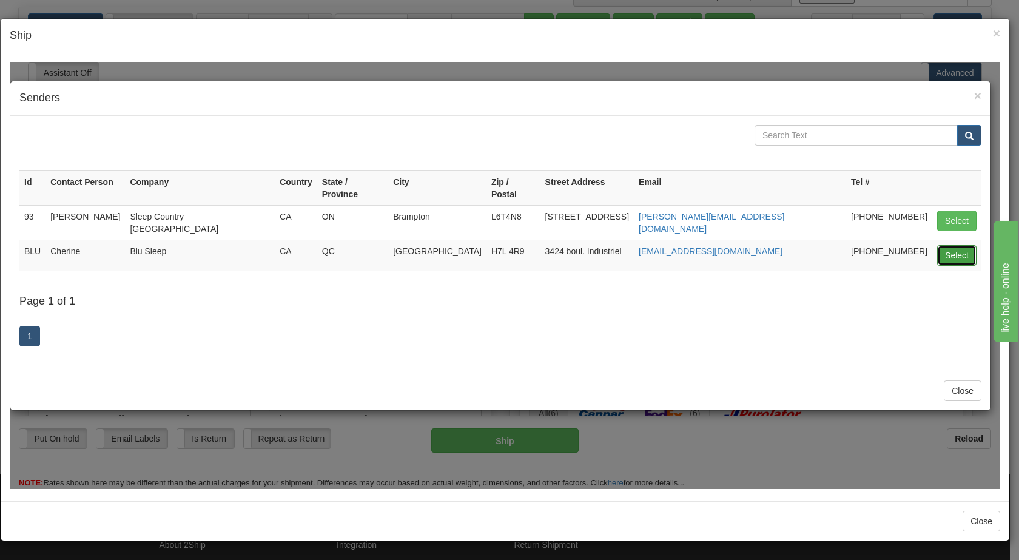
click at [961, 244] on button "Select" at bounding box center [956, 254] width 39 height 21
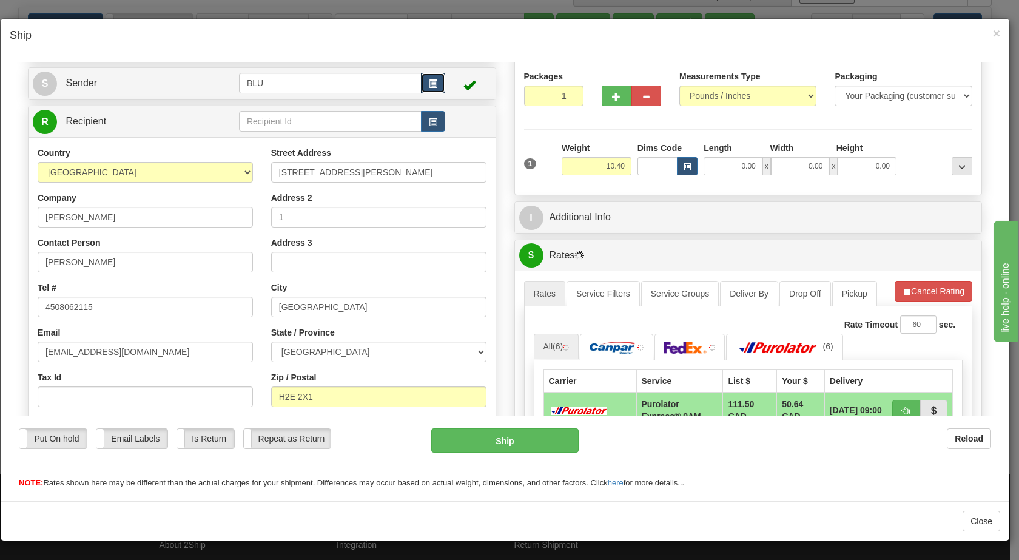
scroll to position [98, 0]
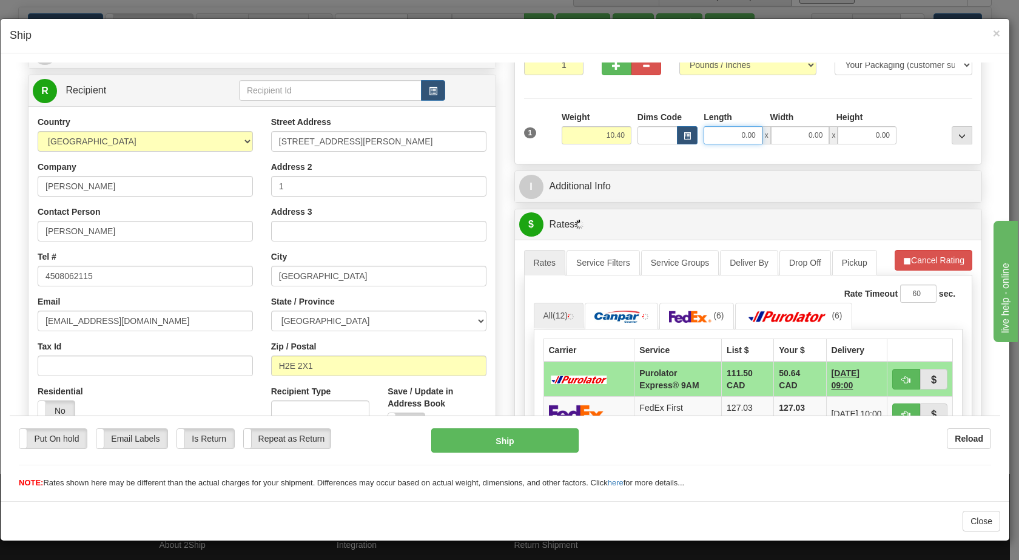
click at [732, 131] on input "0.00" at bounding box center [733, 135] width 59 height 18
type input "16.00"
click at [807, 142] on input "0.00" at bounding box center [800, 135] width 59 height 18
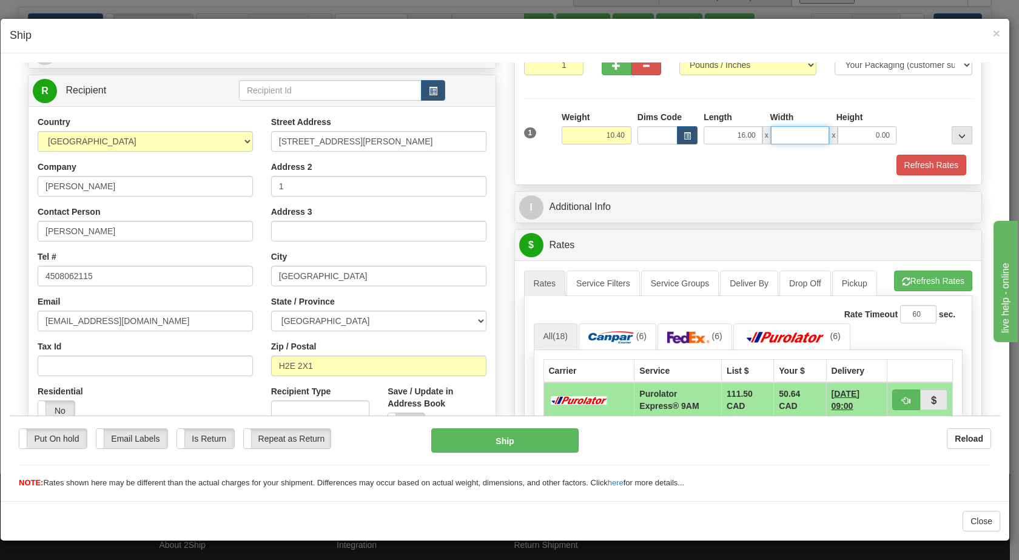
type input "9"
type input "8.00"
click at [868, 138] on input "0.00" at bounding box center [867, 135] width 59 height 18
type input "16.00"
click at [911, 129] on div at bounding box center [938, 126] width 76 height 33
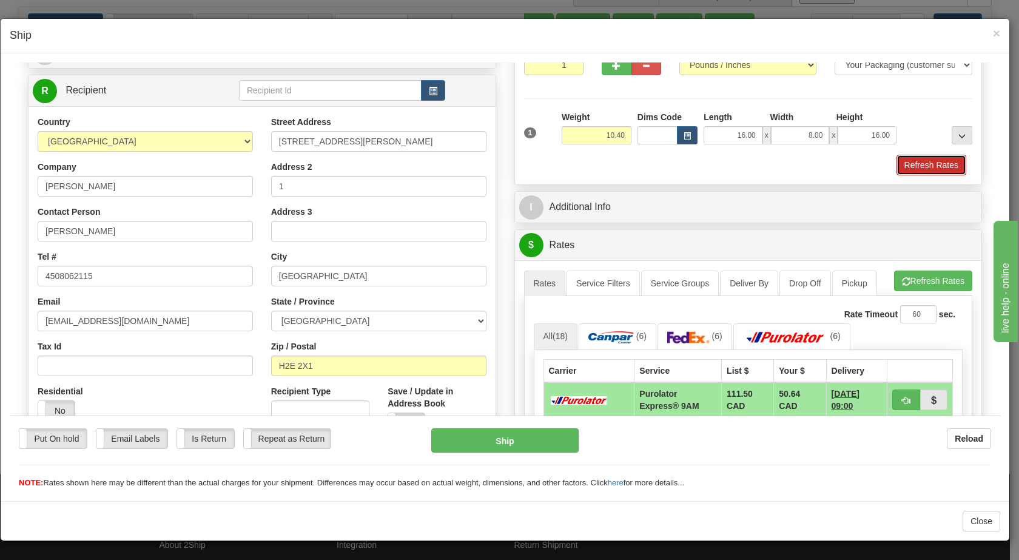
click at [909, 169] on button "Refresh Rates" at bounding box center [932, 164] width 70 height 21
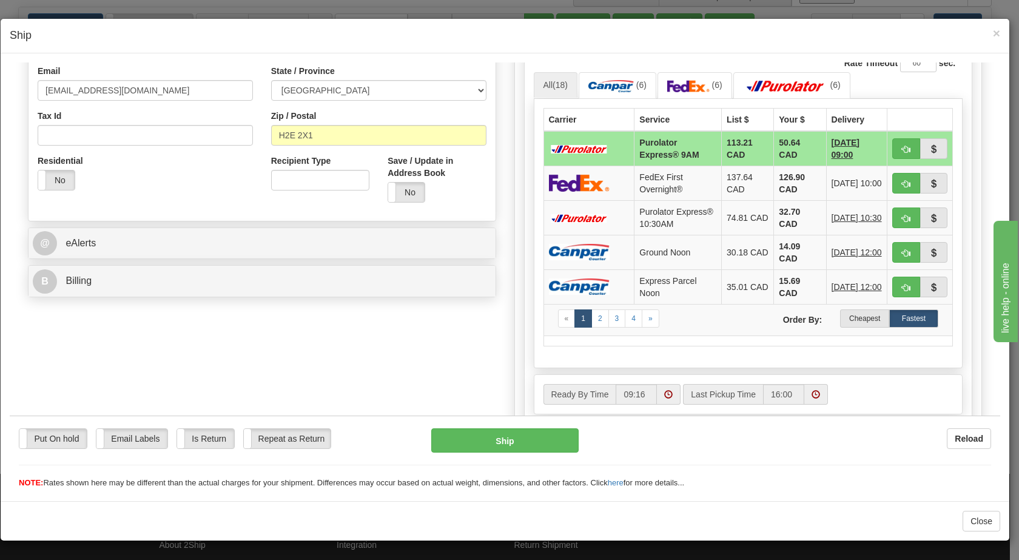
scroll to position [355, 0]
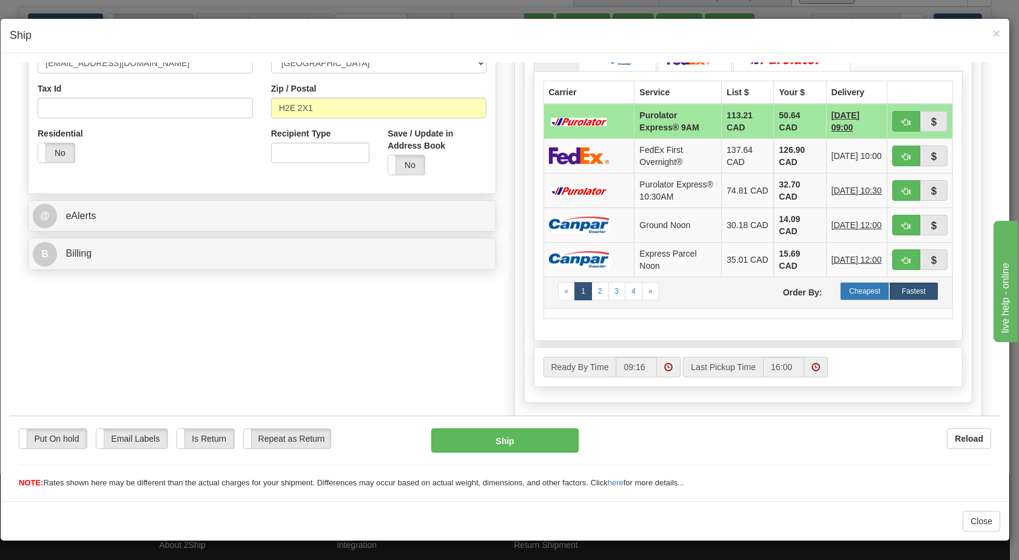
click at [852, 300] on label "Cheapest" at bounding box center [864, 290] width 49 height 18
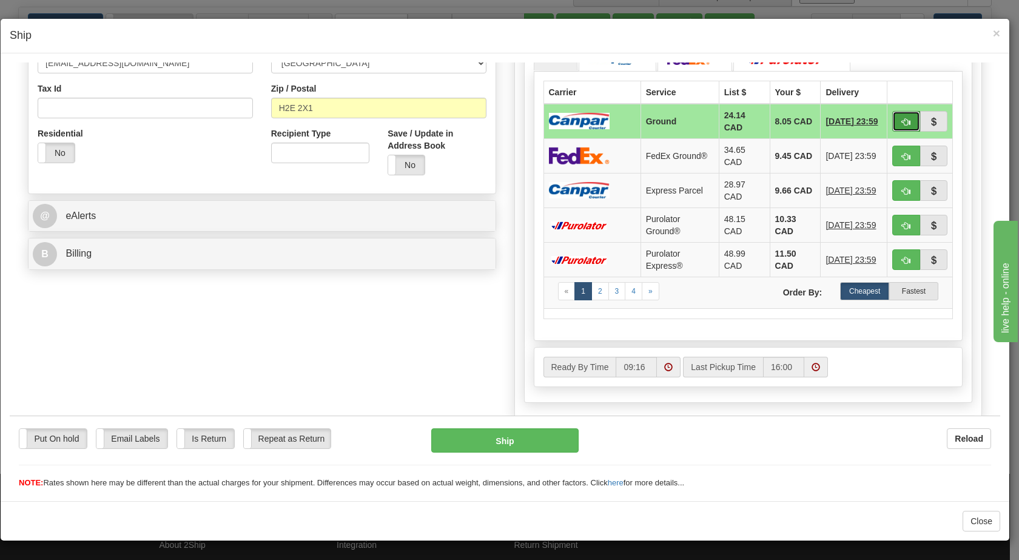
click at [902, 121] on span "button" at bounding box center [906, 122] width 8 height 8
type input "1"
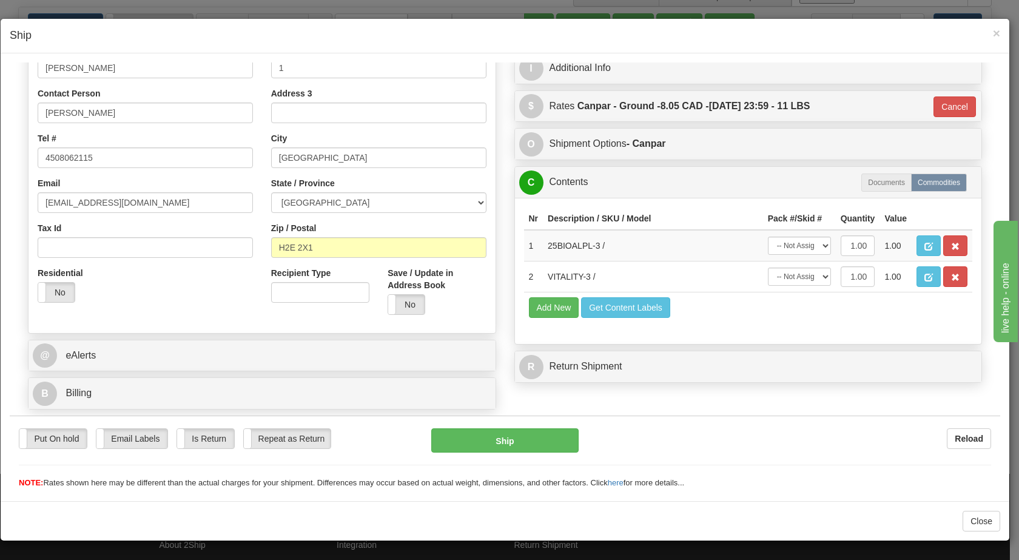
scroll to position [216, 0]
click at [517, 434] on button "Ship" at bounding box center [504, 440] width 147 height 24
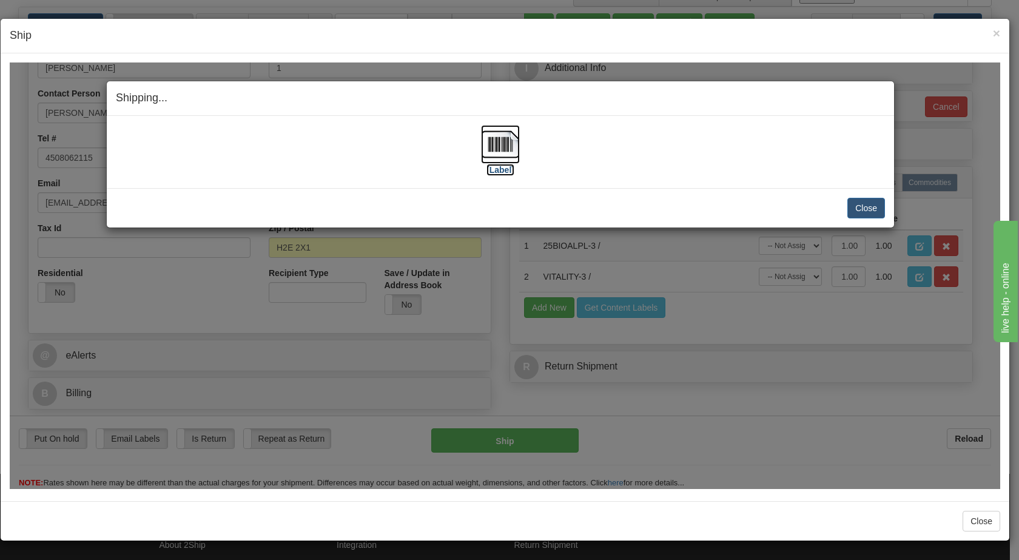
click at [497, 140] on img at bounding box center [500, 143] width 39 height 39
click at [880, 205] on button "Close" at bounding box center [866, 207] width 38 height 21
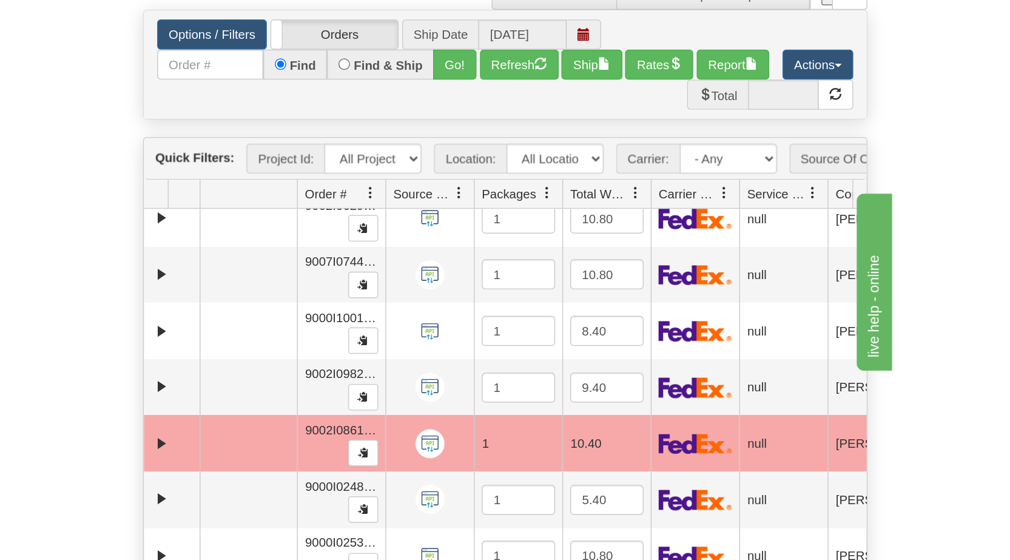
scroll to position [87, 0]
